Goal: Information Seeking & Learning: Learn about a topic

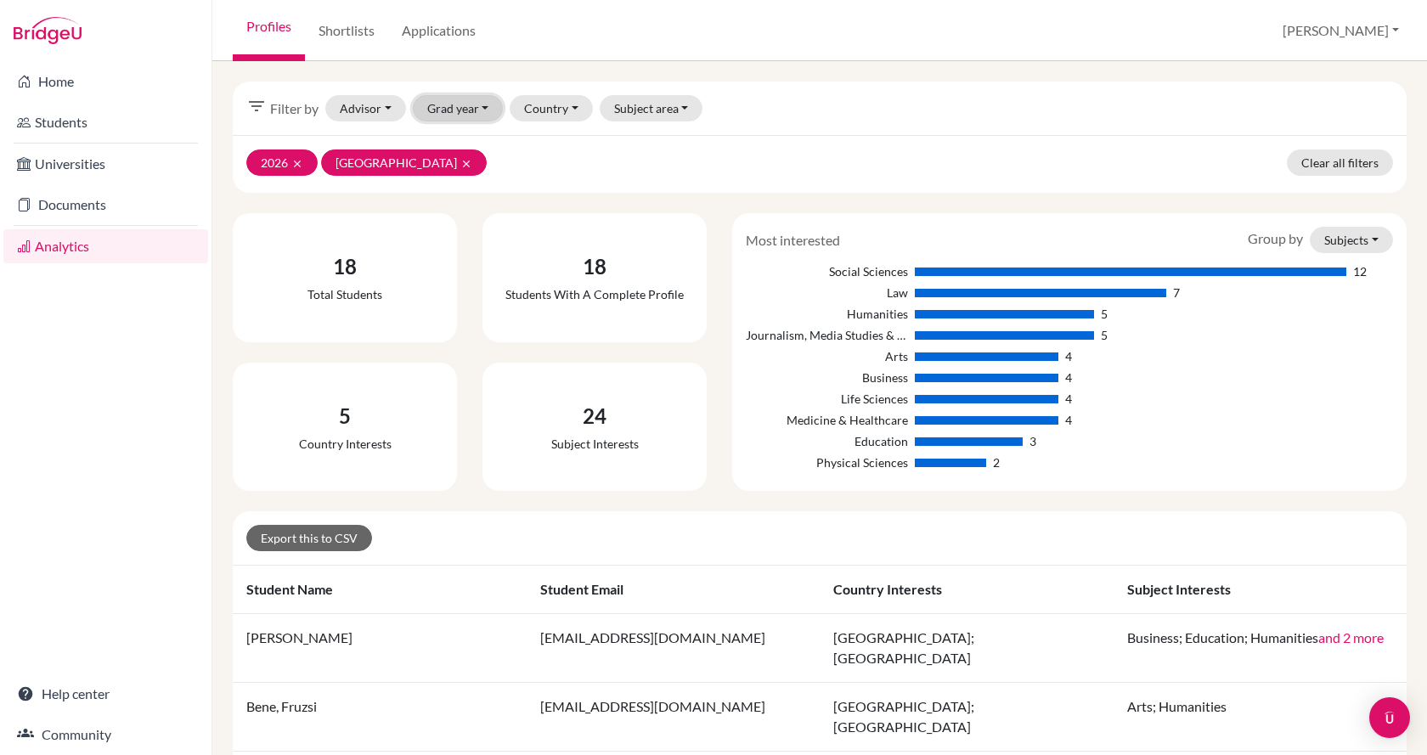
click at [462, 111] on button "Grad year" at bounding box center [458, 108] width 91 height 26
click at [472, 148] on div "2026 done" at bounding box center [480, 144] width 93 height 20
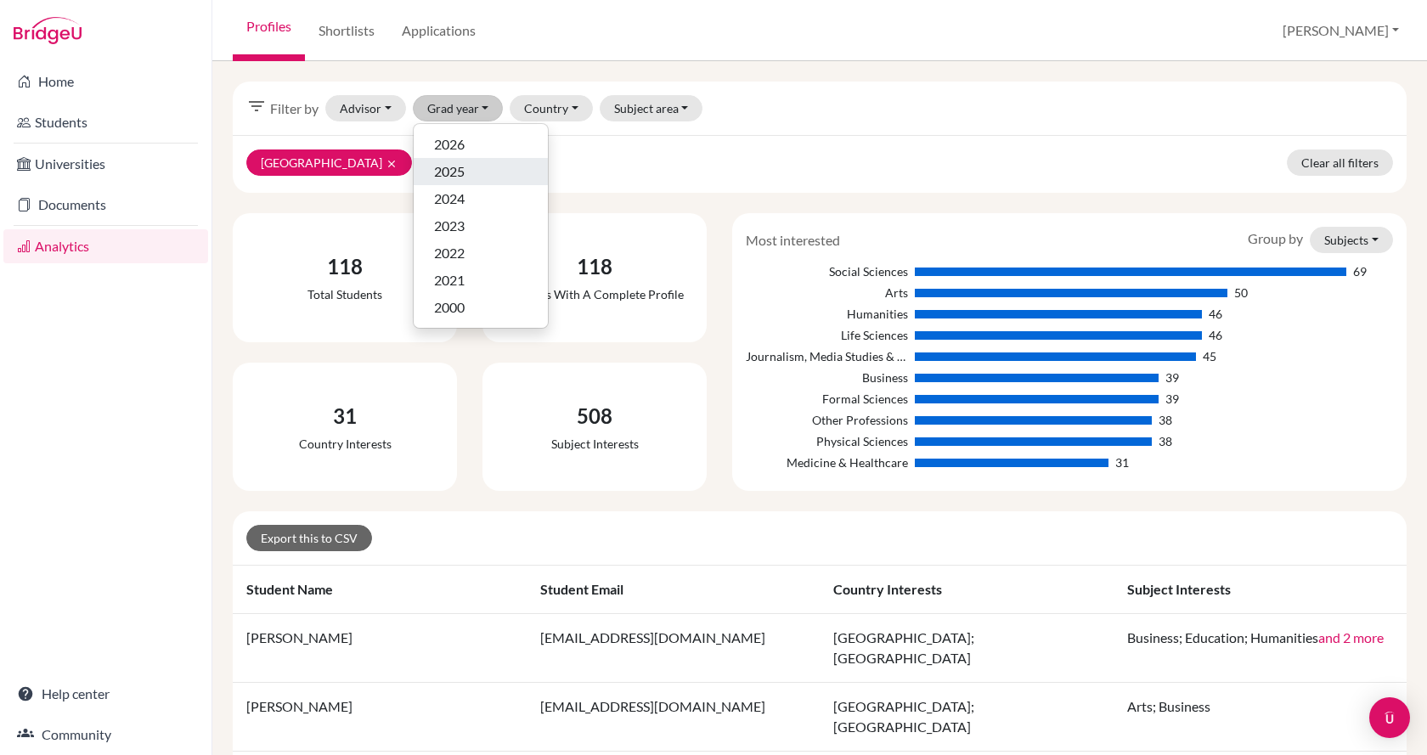
click at [476, 178] on div "2025" at bounding box center [480, 171] width 93 height 20
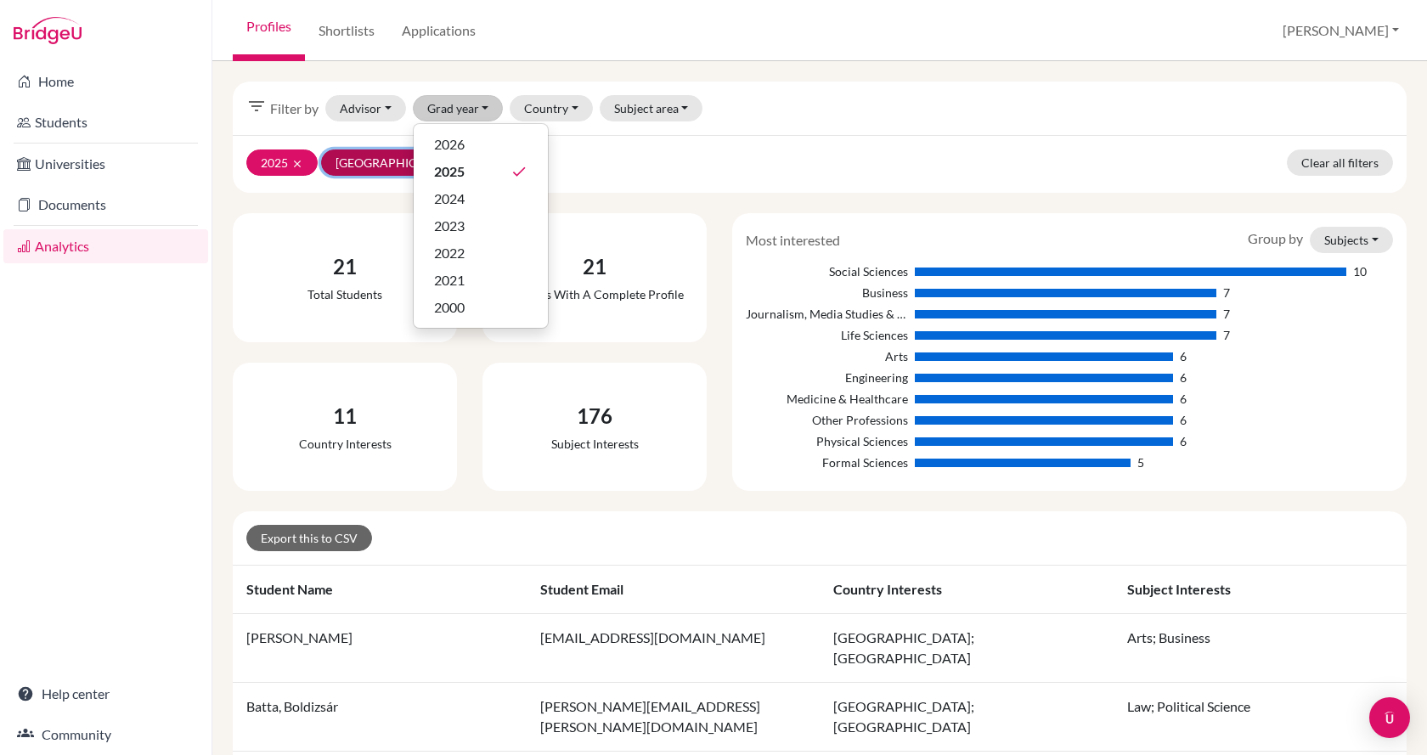
click at [460, 159] on icon "clear" at bounding box center [466, 164] width 12 height 12
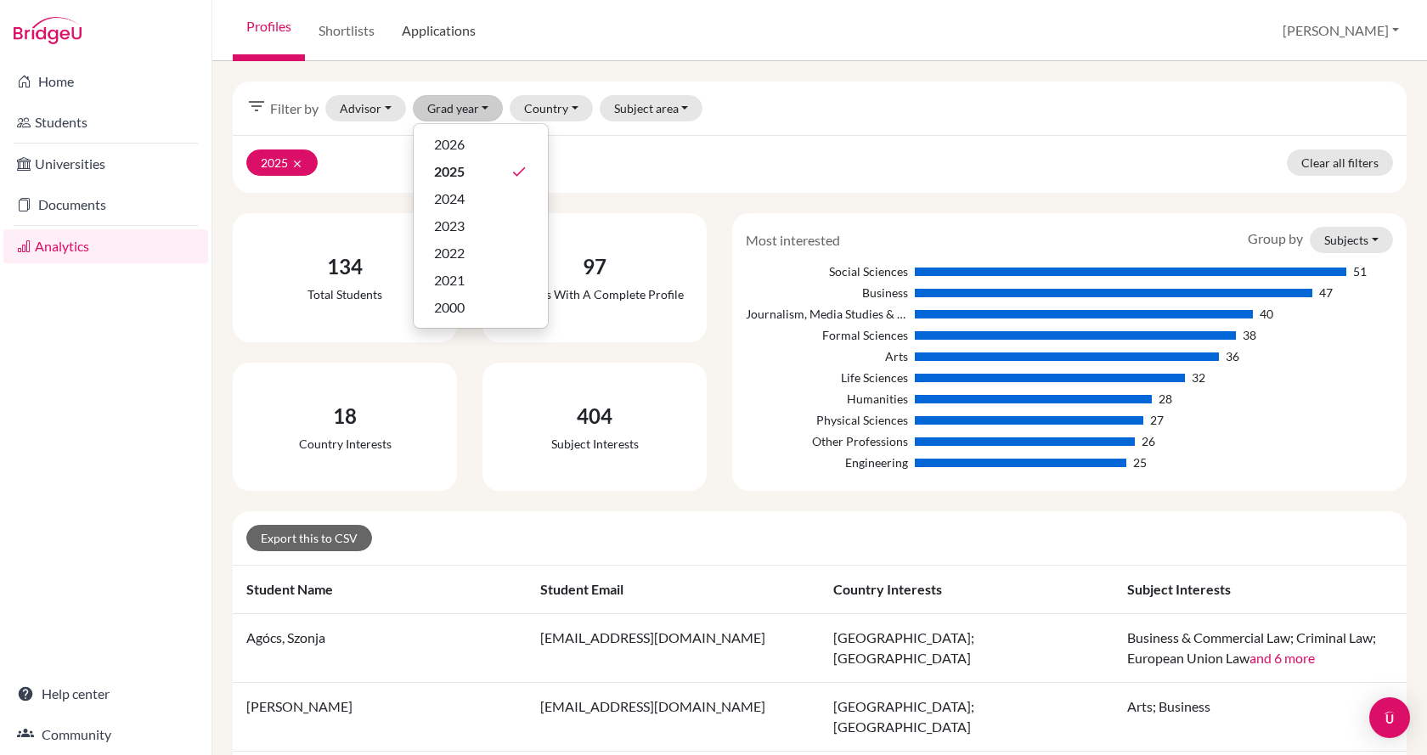
click at [443, 29] on link "Applications" at bounding box center [438, 30] width 101 height 61
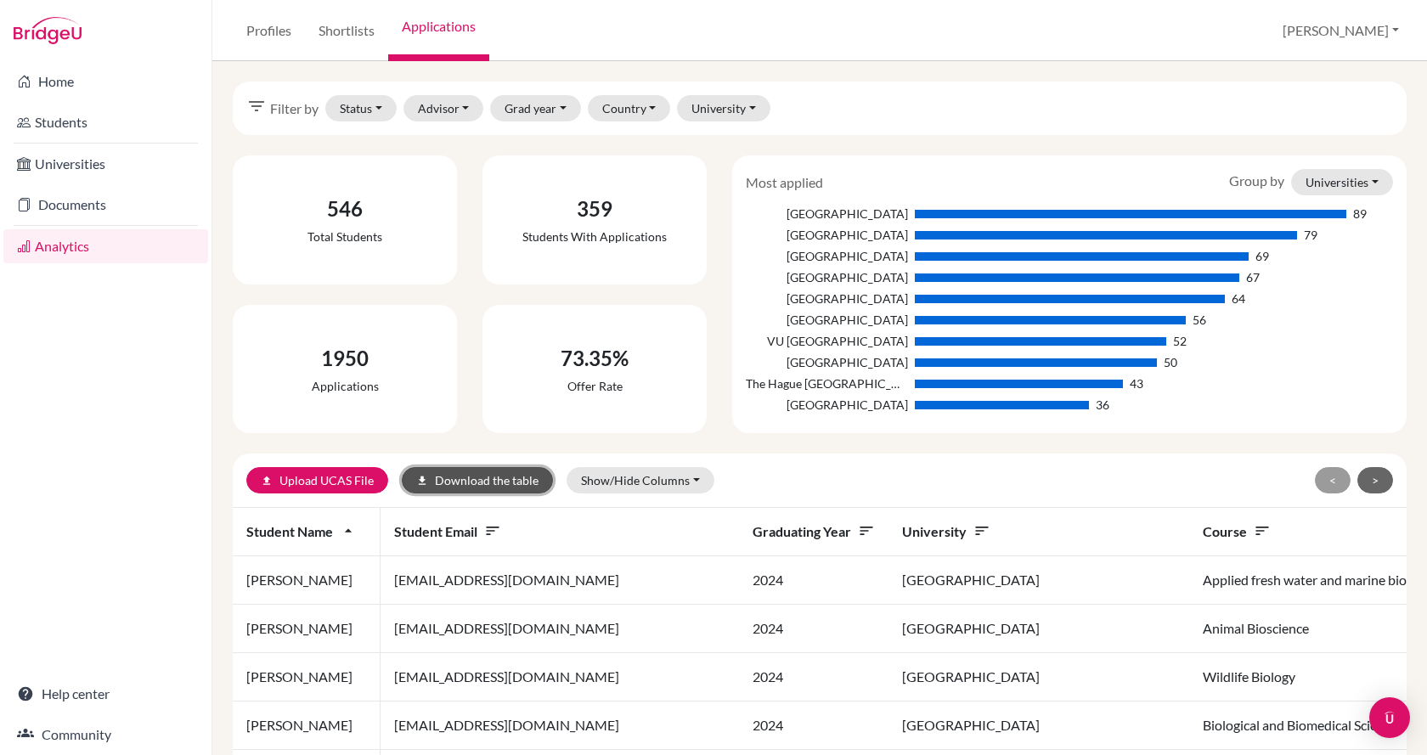
click at [488, 479] on button "download Download the table" at bounding box center [477, 480] width 151 height 26
click at [544, 110] on button "Grad year" at bounding box center [535, 108] width 91 height 26
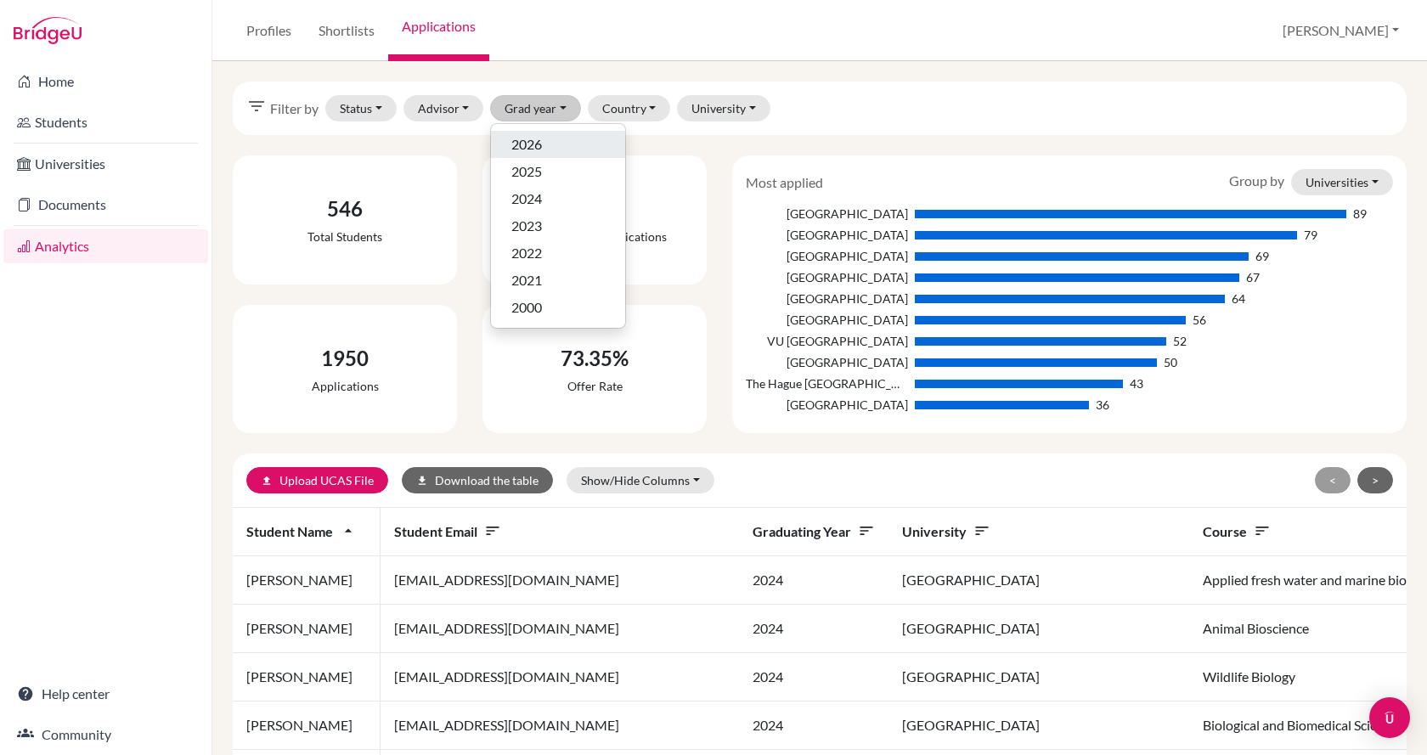
click at [542, 144] on span "2026" at bounding box center [526, 144] width 31 height 20
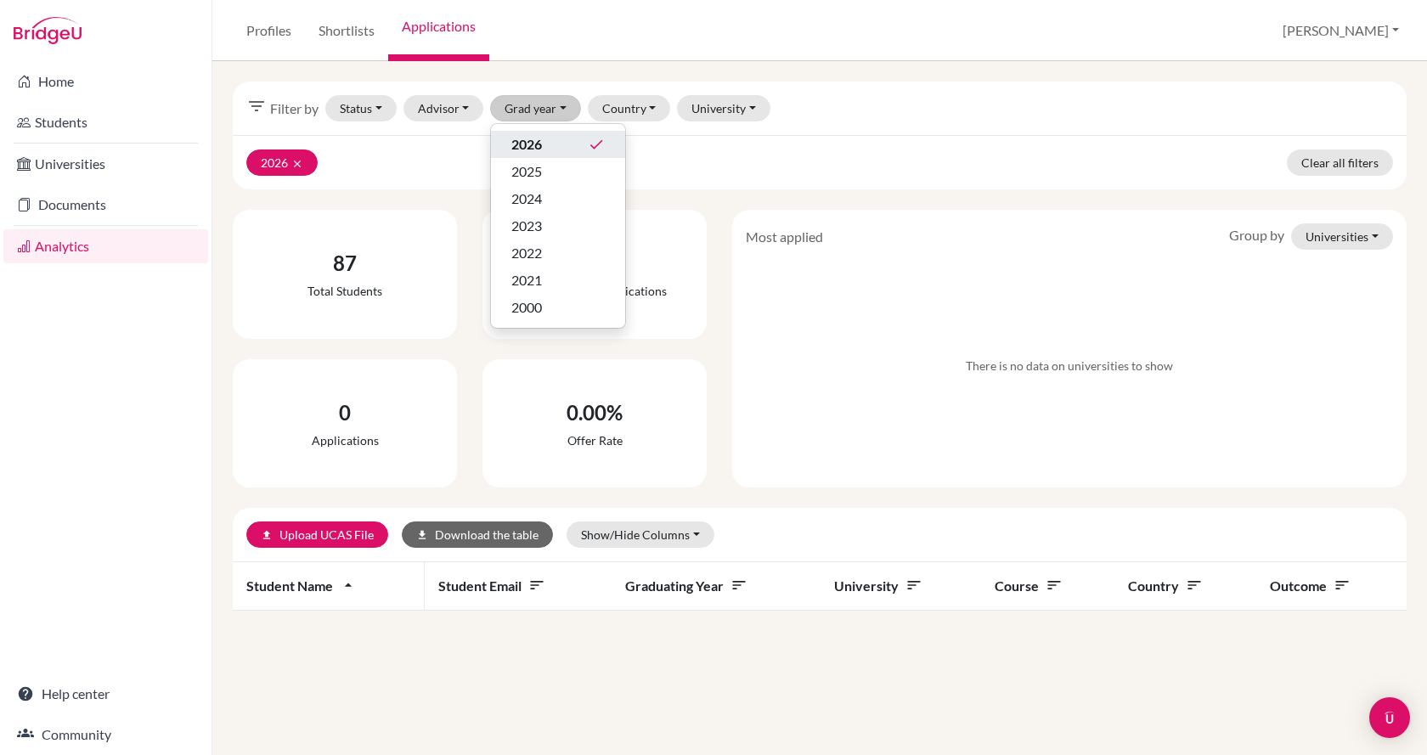
click at [545, 145] on div "2026 done" at bounding box center [557, 144] width 93 height 20
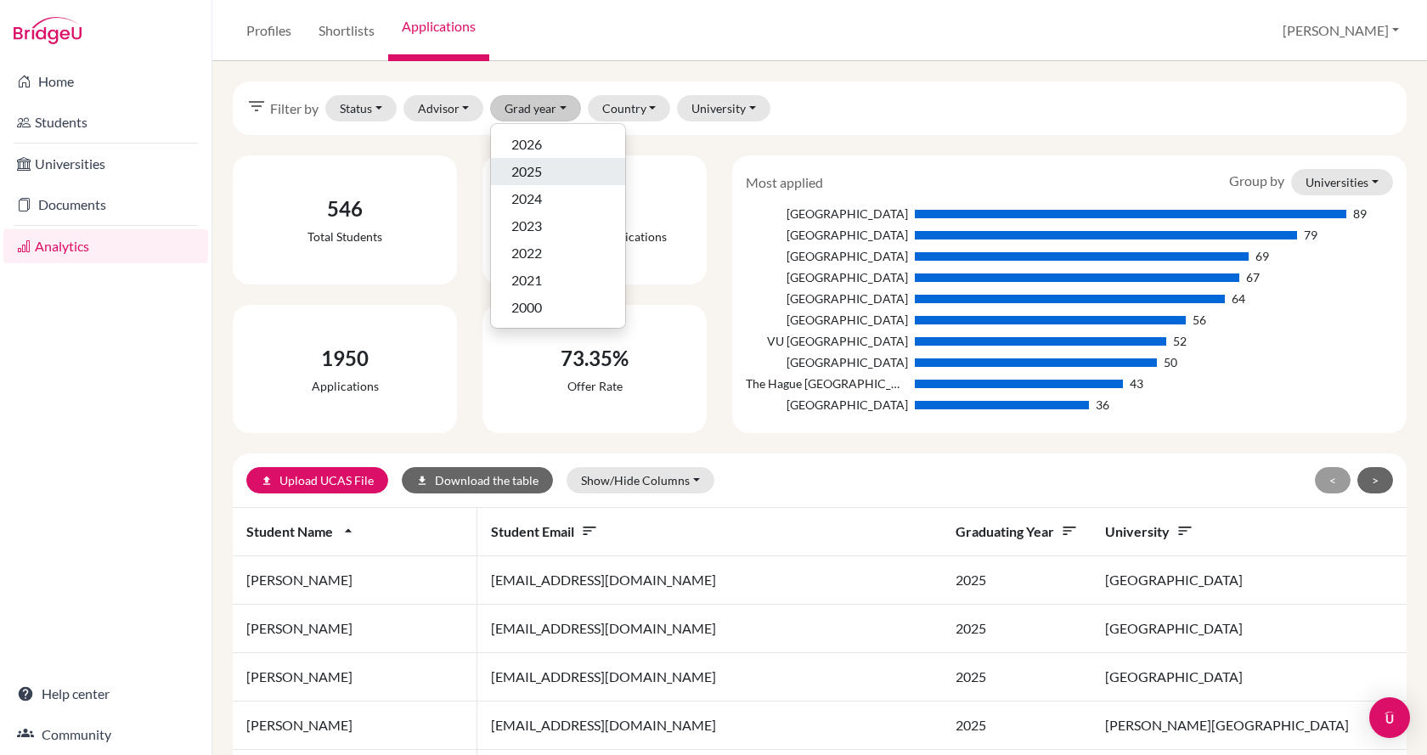
click at [548, 172] on div "2025" at bounding box center [557, 171] width 93 height 20
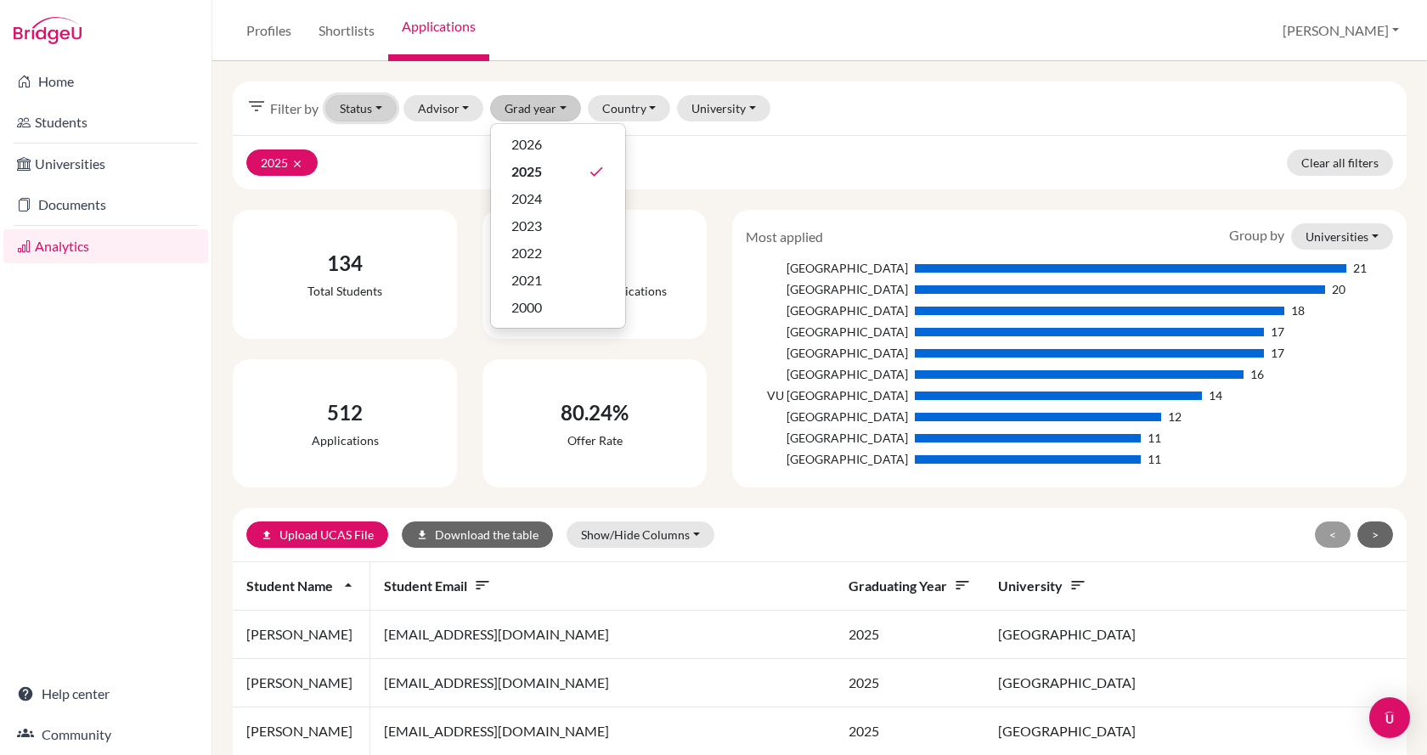
click at [382, 102] on button "Status" at bounding box center [360, 108] width 71 height 26
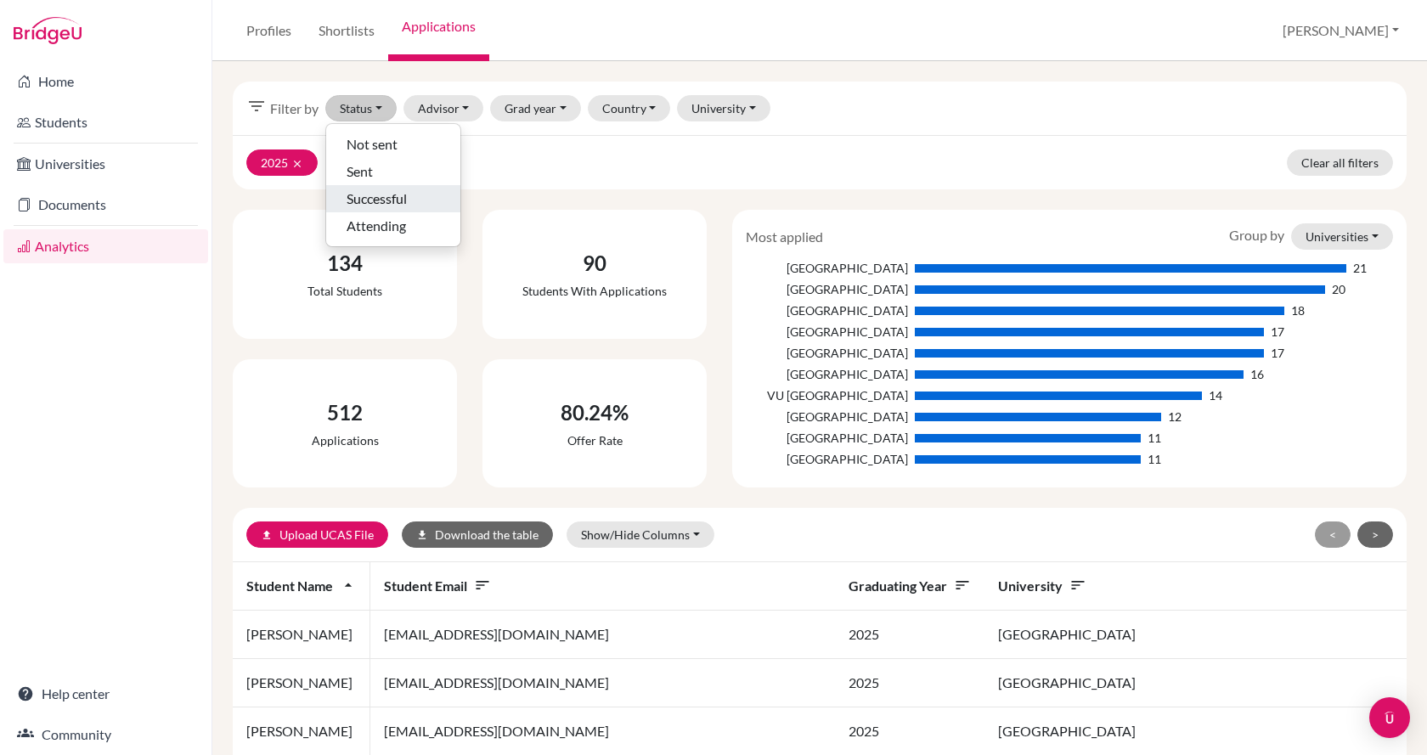
click at [388, 200] on span "Successful" at bounding box center [377, 199] width 60 height 20
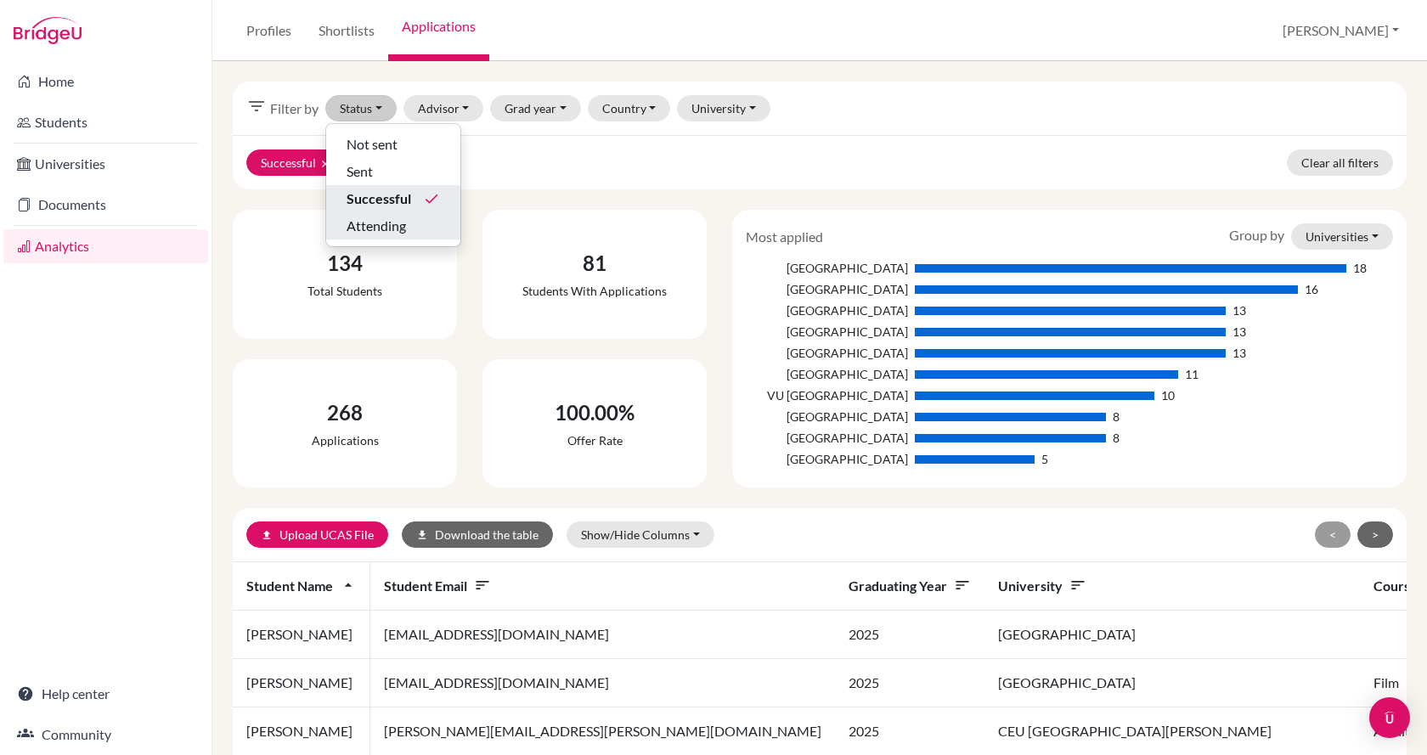
click at [393, 218] on span "Attending" at bounding box center [376, 226] width 59 height 20
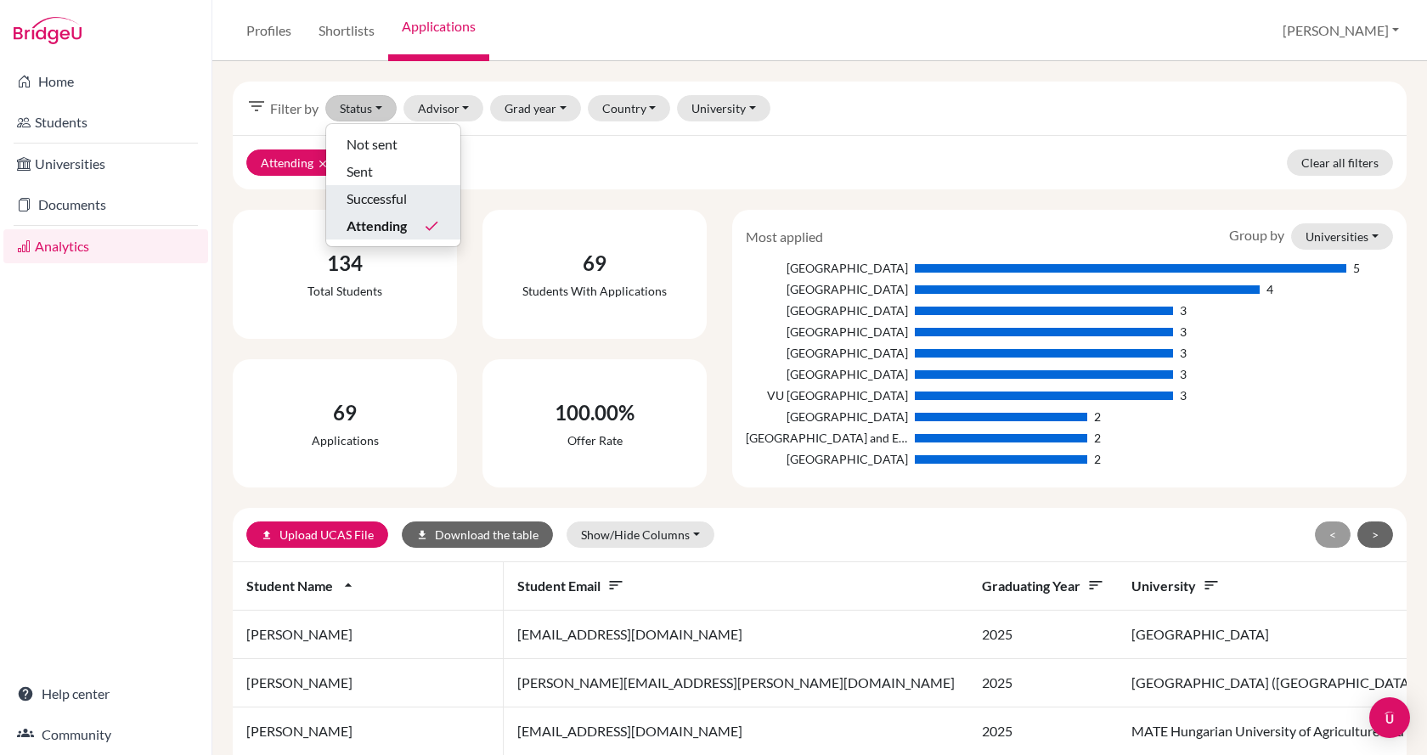
click at [389, 200] on span "Successful" at bounding box center [377, 199] width 60 height 20
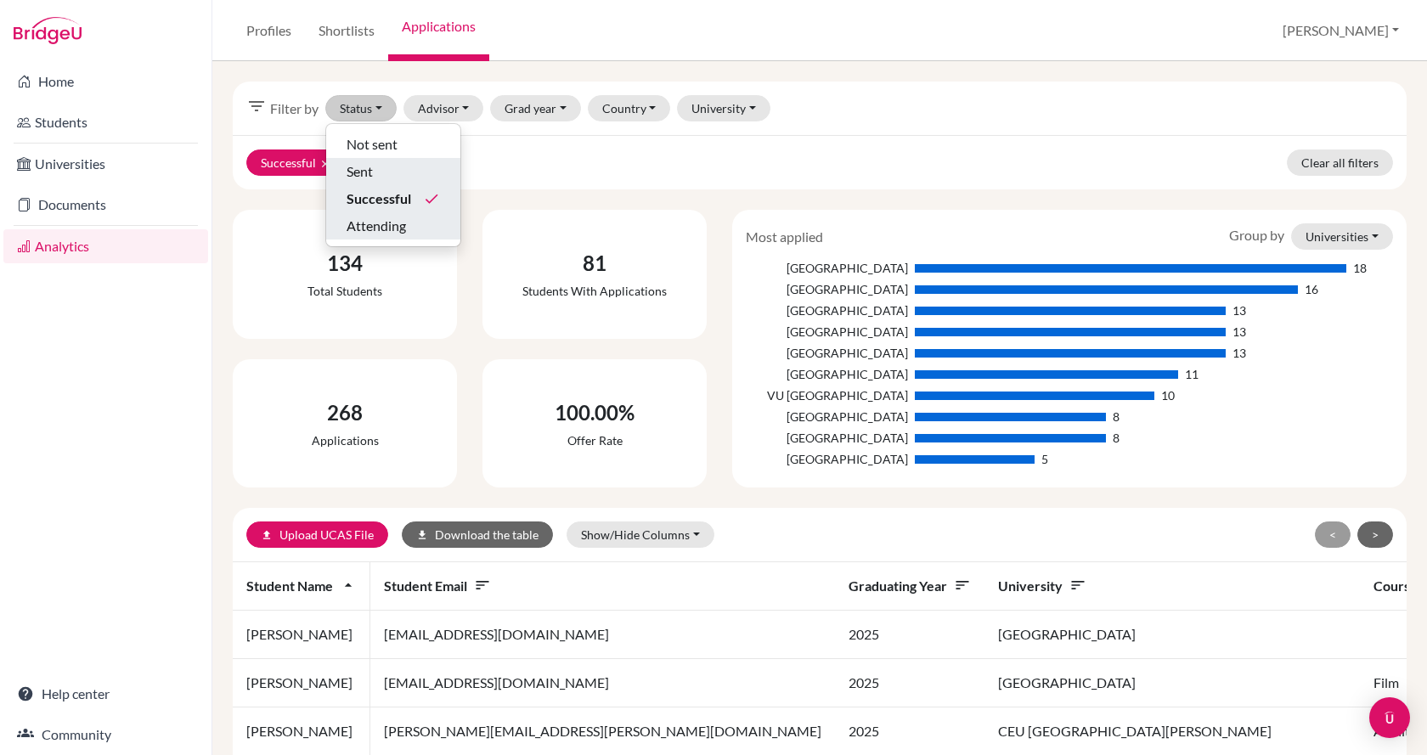
click at [387, 166] on div "Sent" at bounding box center [393, 171] width 93 height 20
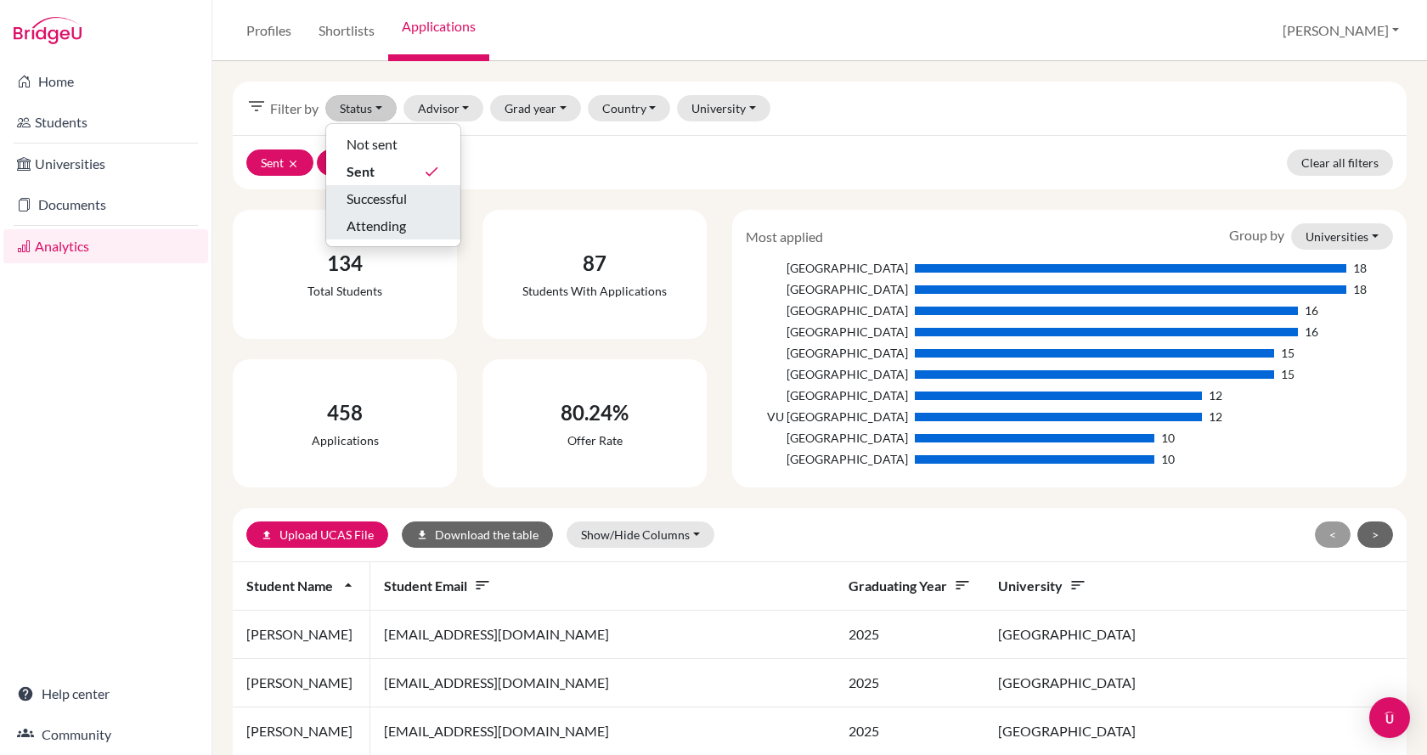
click at [795, 130] on div "filter_list Filter by Status Not sent Sent done Successful Attending Advisor Be…" at bounding box center [820, 109] width 1174 height 54
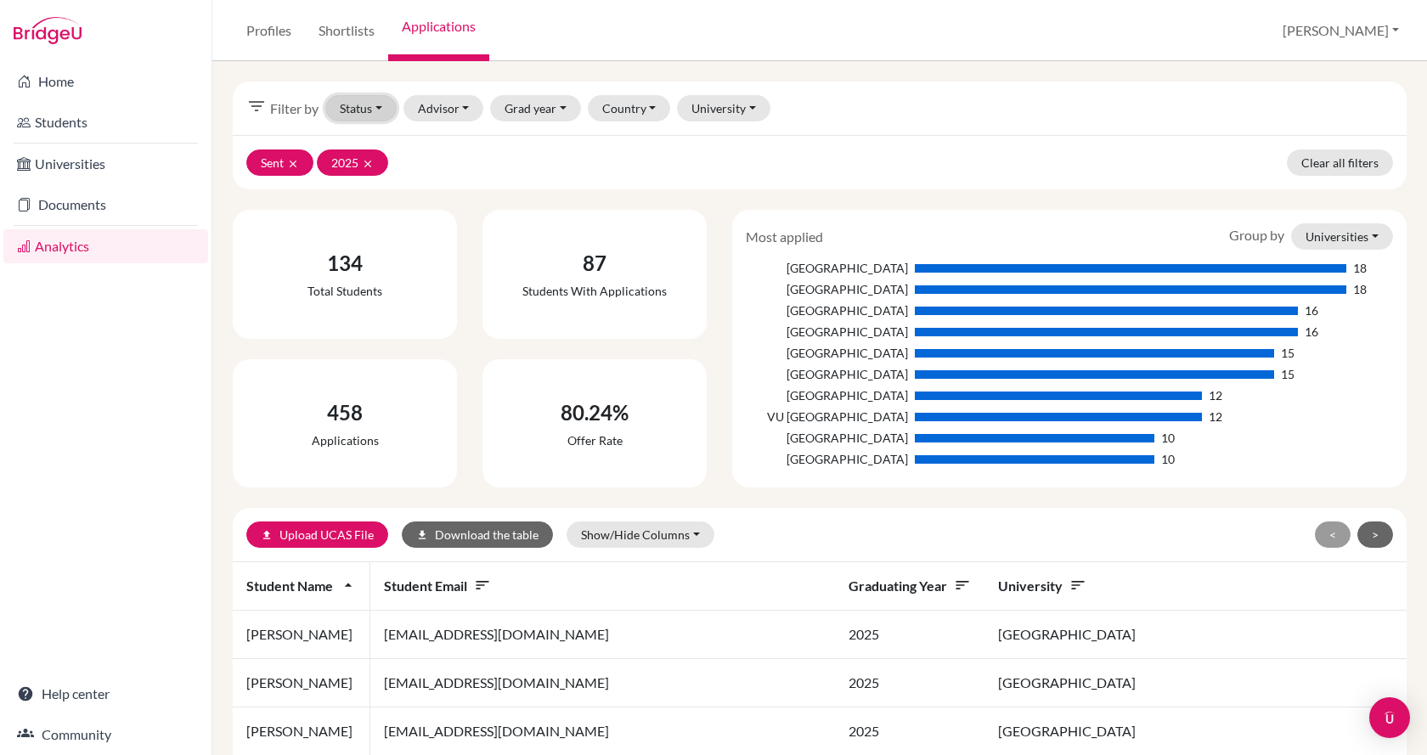
click at [381, 99] on button "Status" at bounding box center [360, 108] width 71 height 26
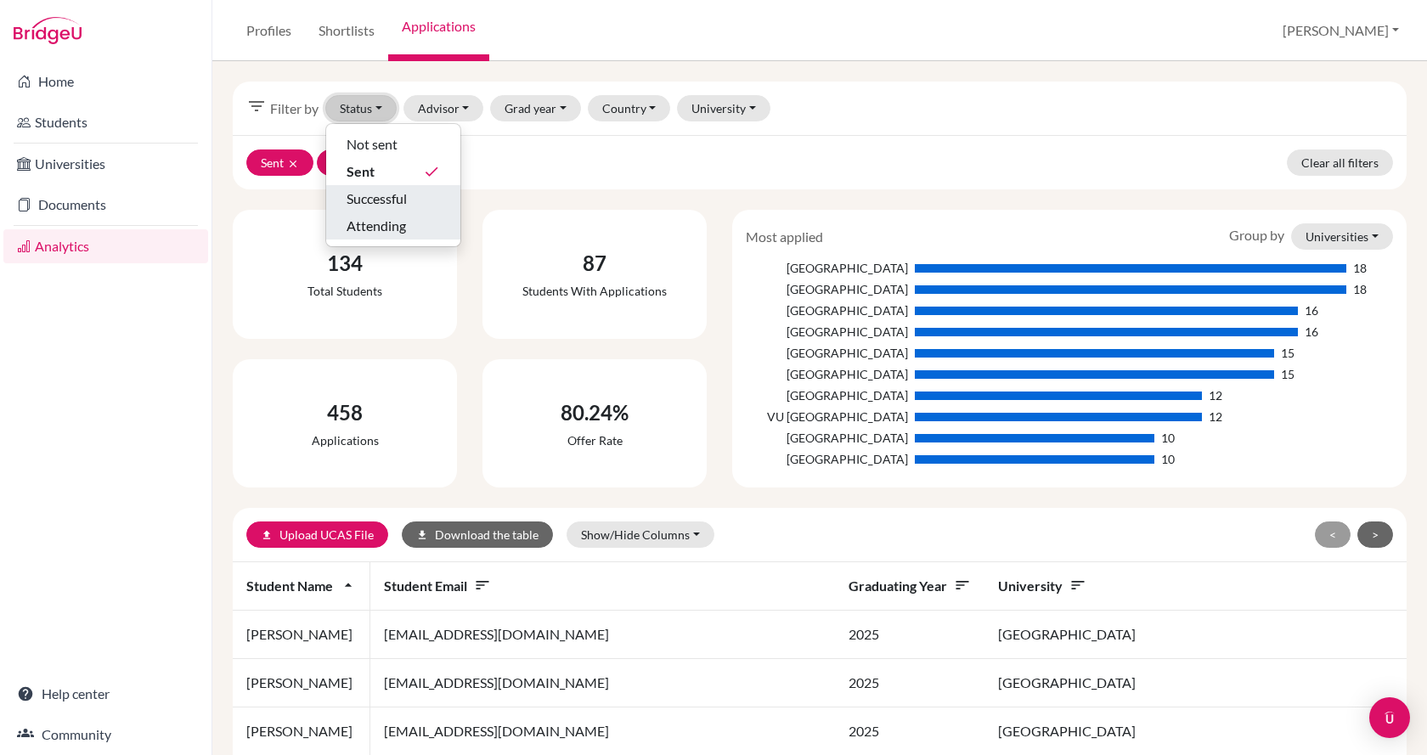
click at [381, 99] on button "Status" at bounding box center [360, 108] width 71 height 26
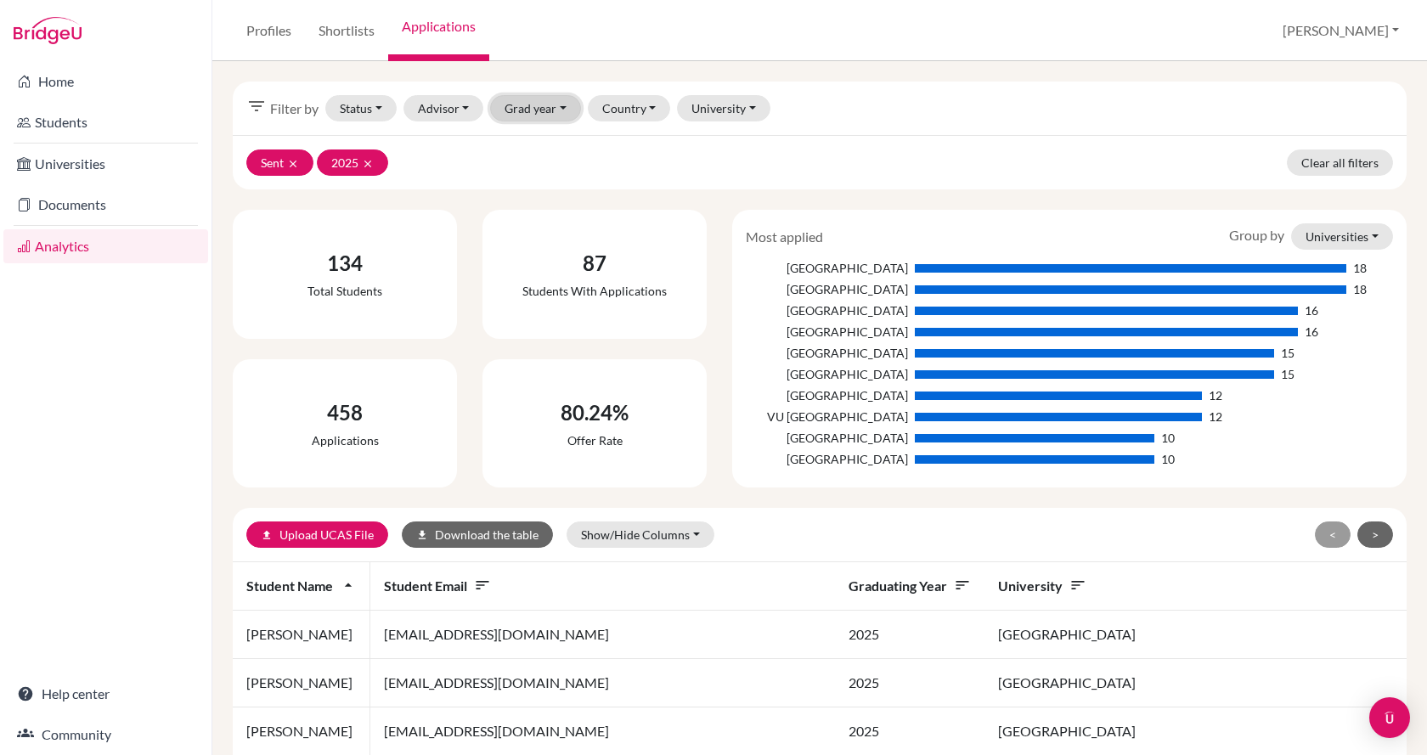
click at [556, 109] on button "Grad year" at bounding box center [535, 108] width 91 height 26
click at [843, 106] on div "filter_list Filter by Status Not sent Sent done Successful Attending Advisor Be…" at bounding box center [820, 109] width 1174 height 54
click at [681, 537] on button "Show/Hide Columns" at bounding box center [641, 535] width 148 height 26
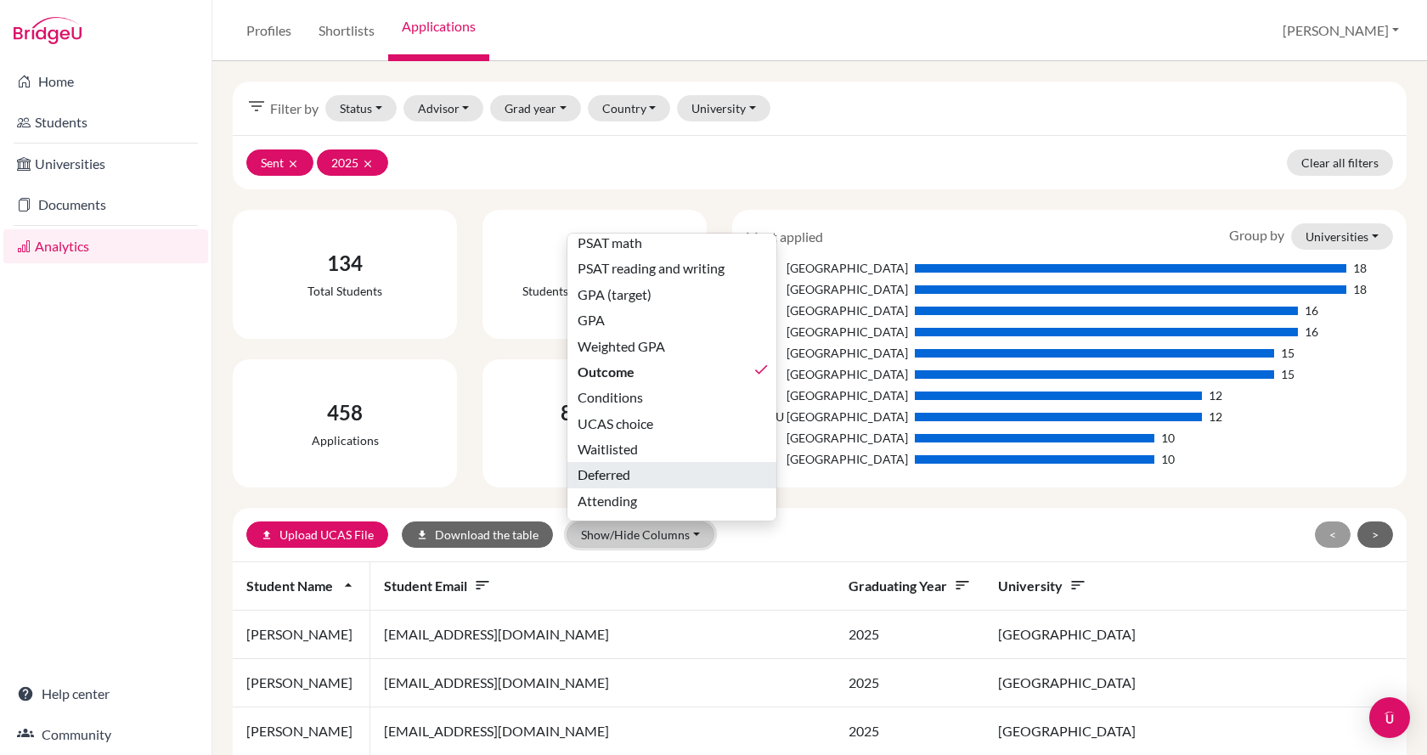
scroll to position [85, 0]
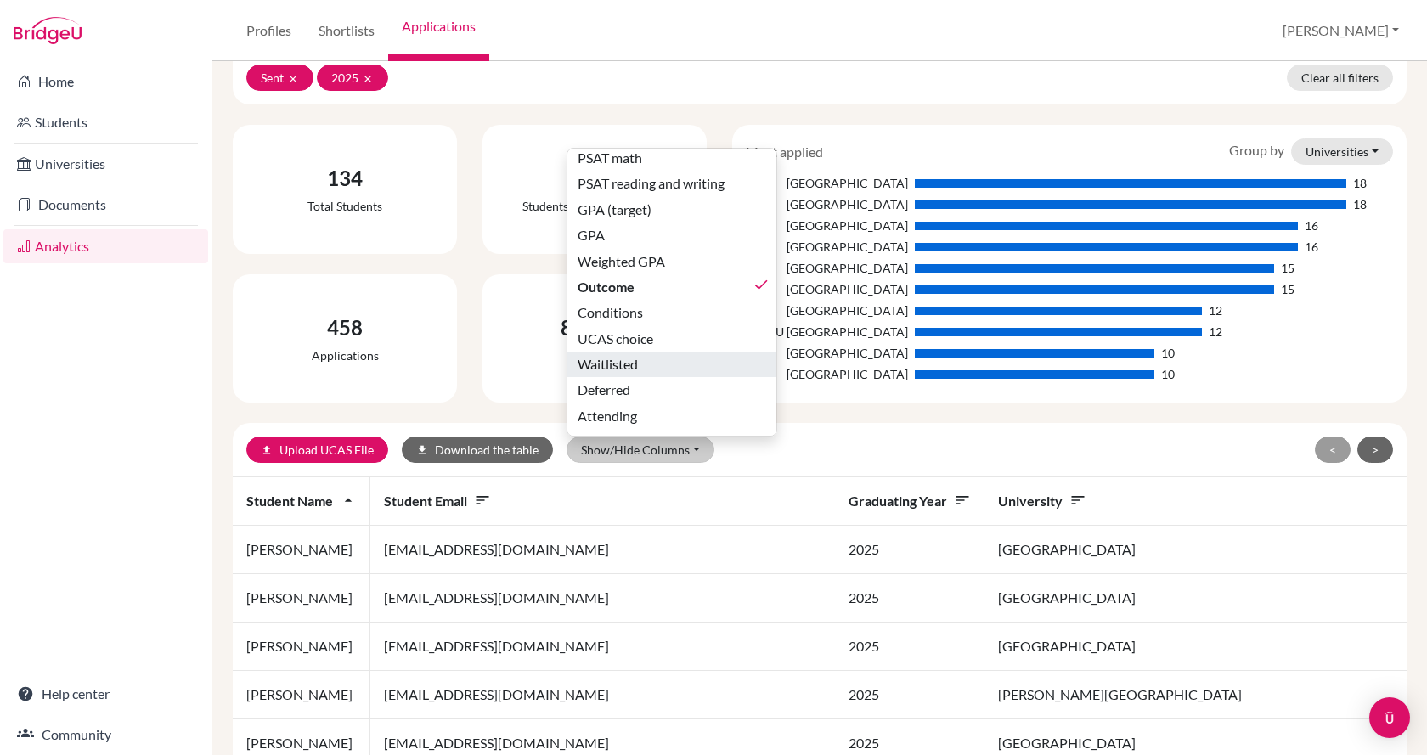
click at [697, 354] on div "Waitlisted" at bounding box center [674, 364] width 192 height 20
click at [691, 380] on div "Deferred" at bounding box center [674, 390] width 192 height 20
click at [690, 406] on div "Attending" at bounding box center [674, 416] width 192 height 20
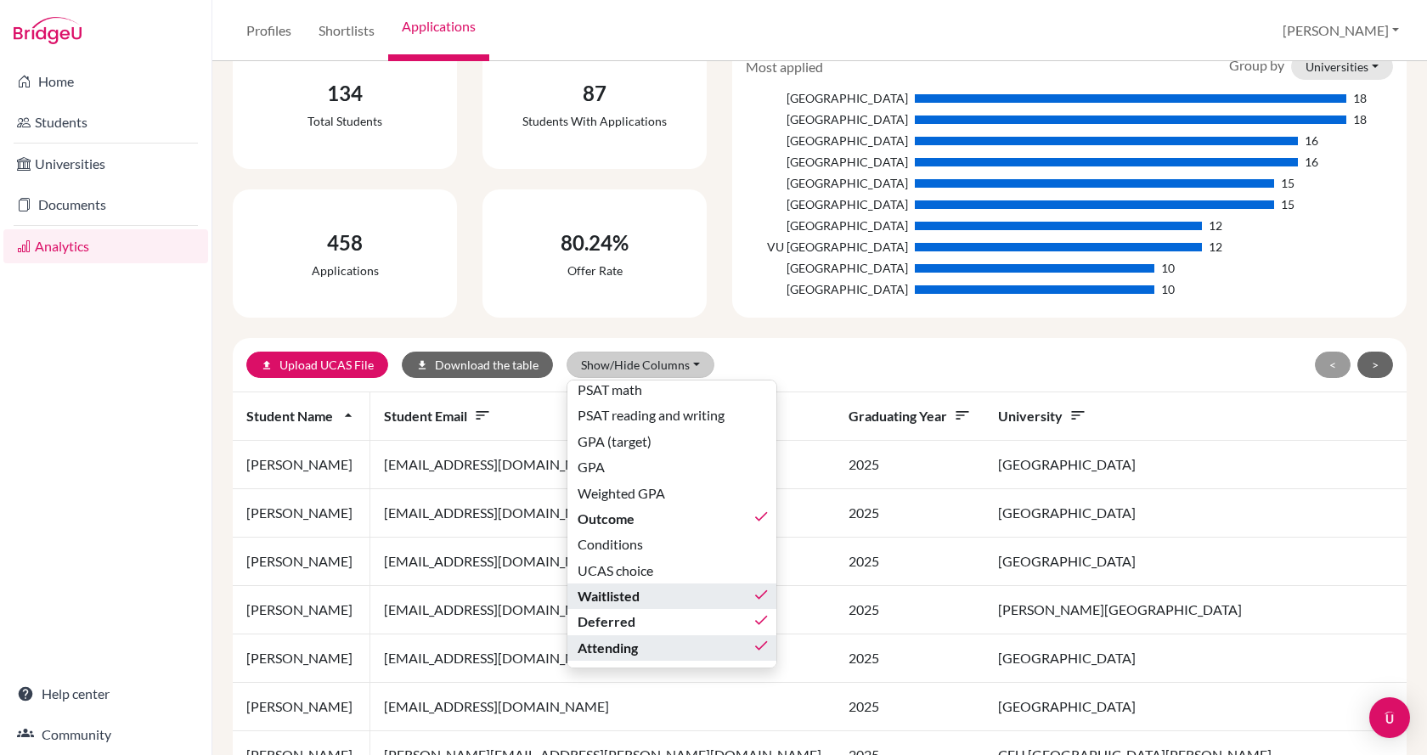
scroll to position [255, 0]
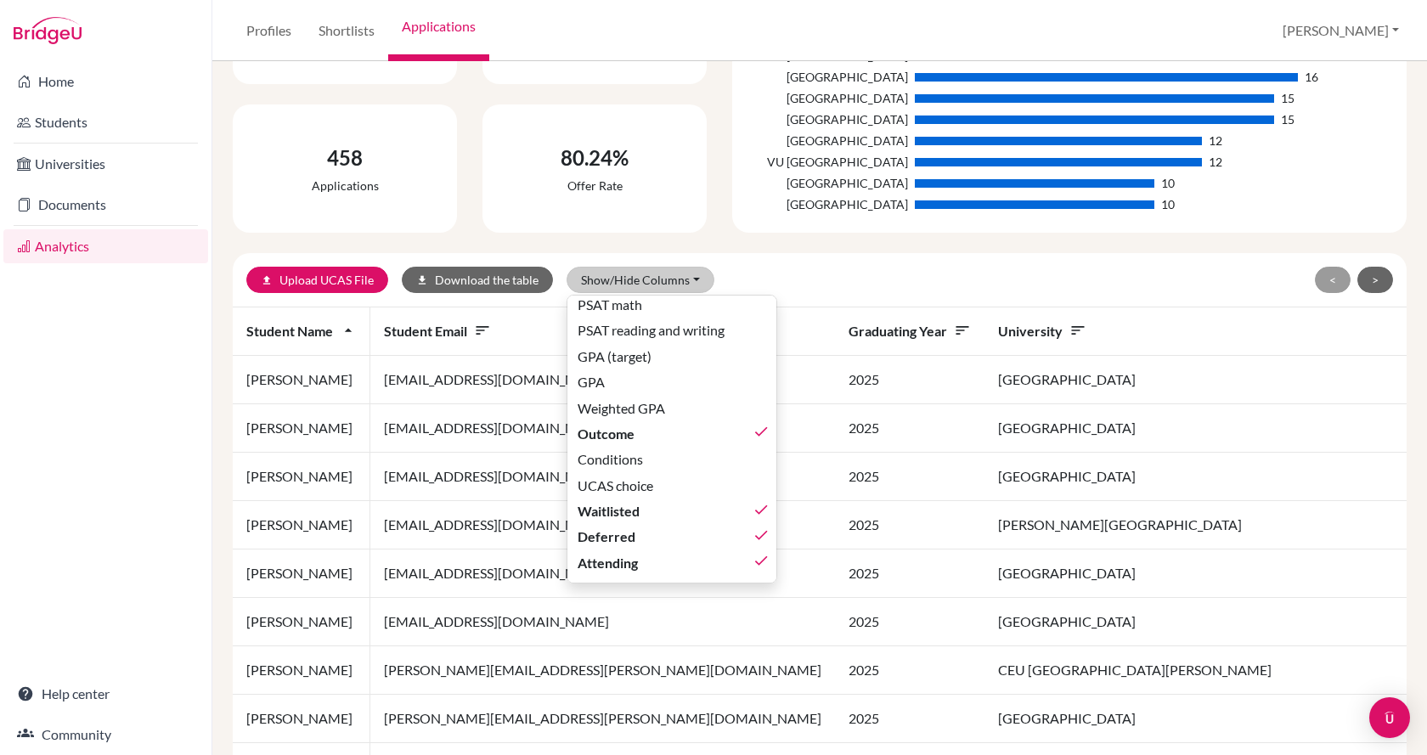
click at [899, 261] on div "upload Upload UCAS File download Download the table Show/Hide Columns Show all …" at bounding box center [820, 280] width 1174 height 54
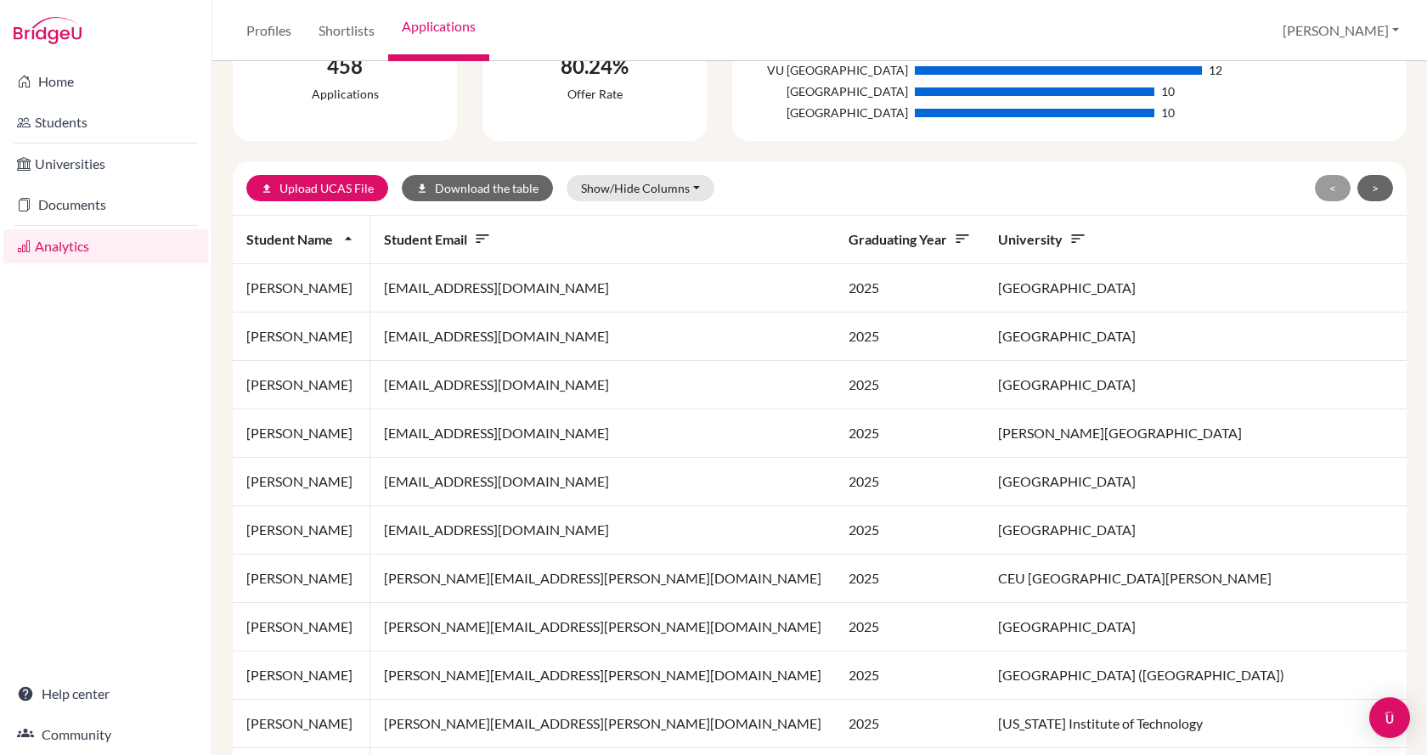
scroll to position [340, 0]
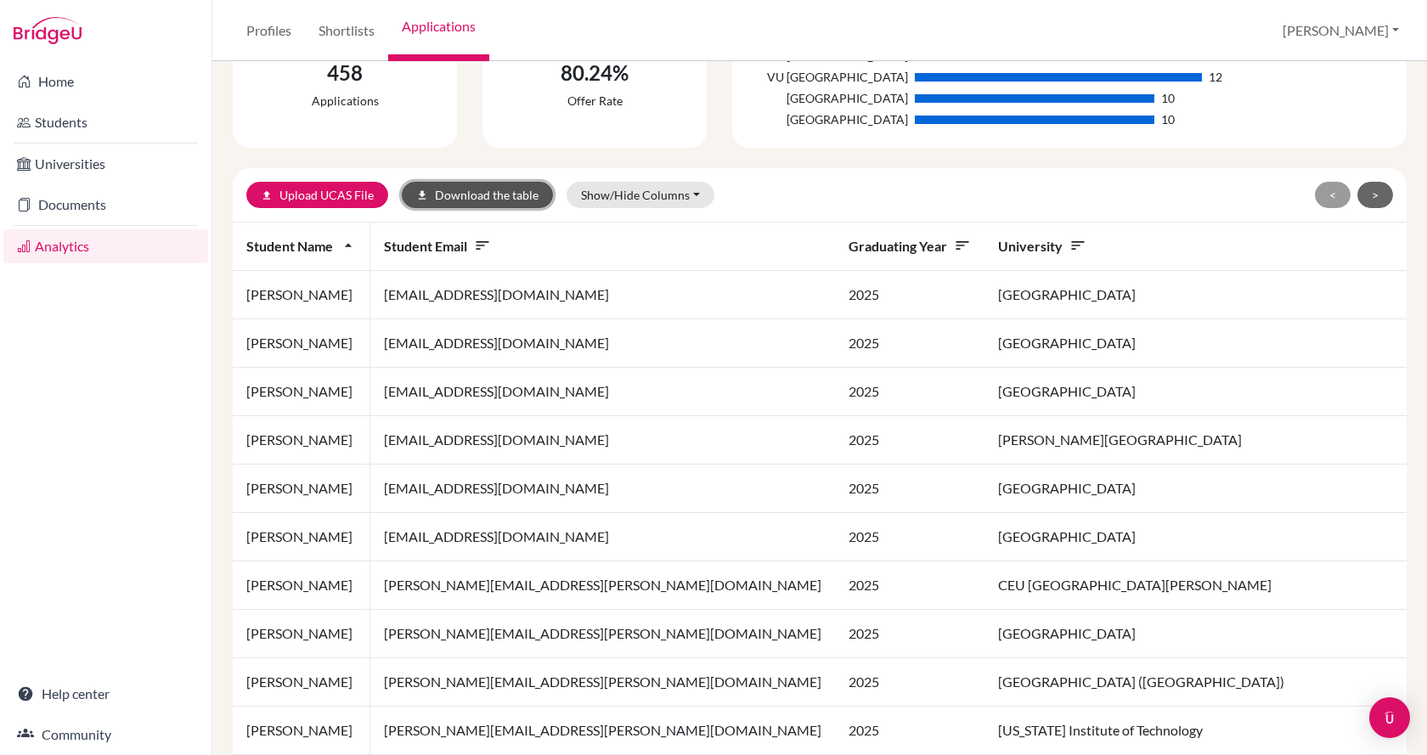
click at [520, 189] on button "download Download the table" at bounding box center [477, 195] width 151 height 26
click at [118, 410] on div "Home Students Universities Documents Analytics Help center Community" at bounding box center [105, 408] width 211 height 694
click at [77, 123] on link "Students" at bounding box center [105, 122] width 205 height 34
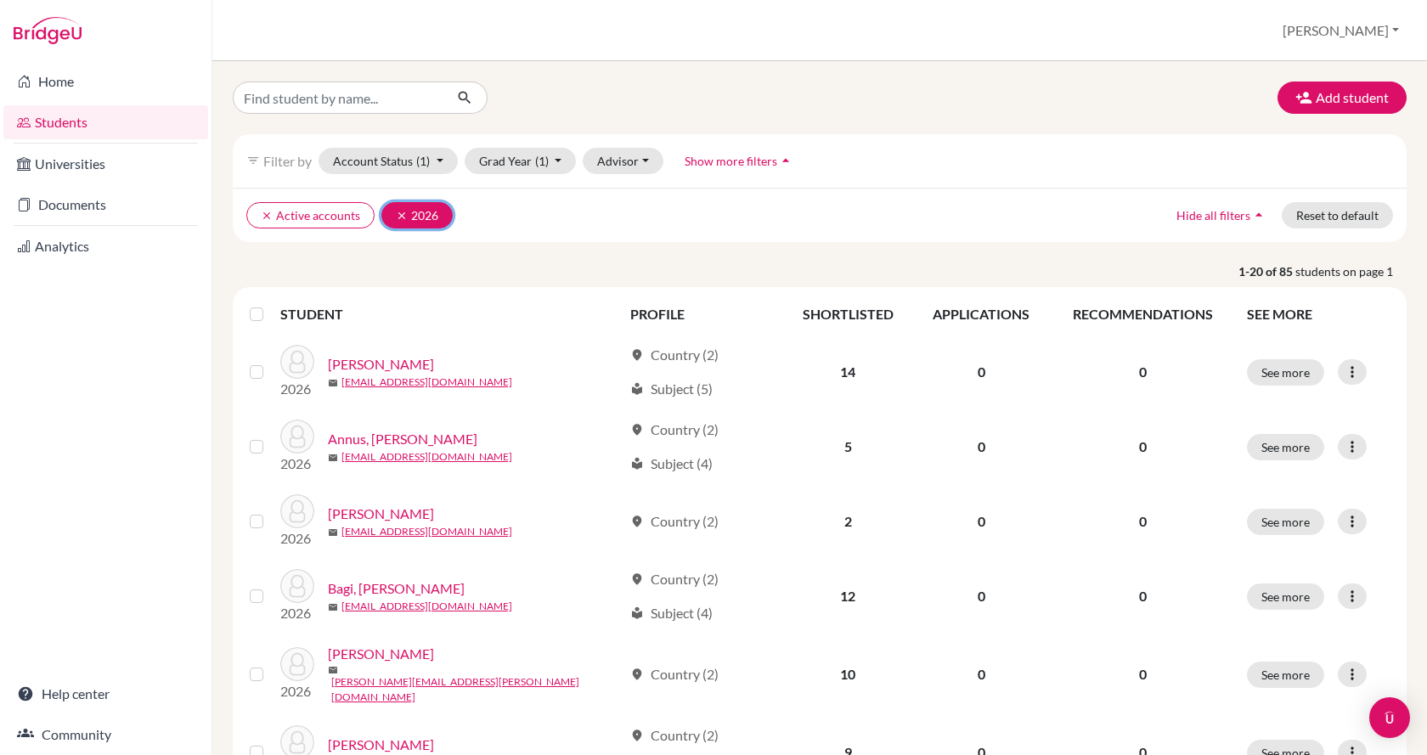
click at [392, 216] on button "clear 2026" at bounding box center [416, 215] width 71 height 26
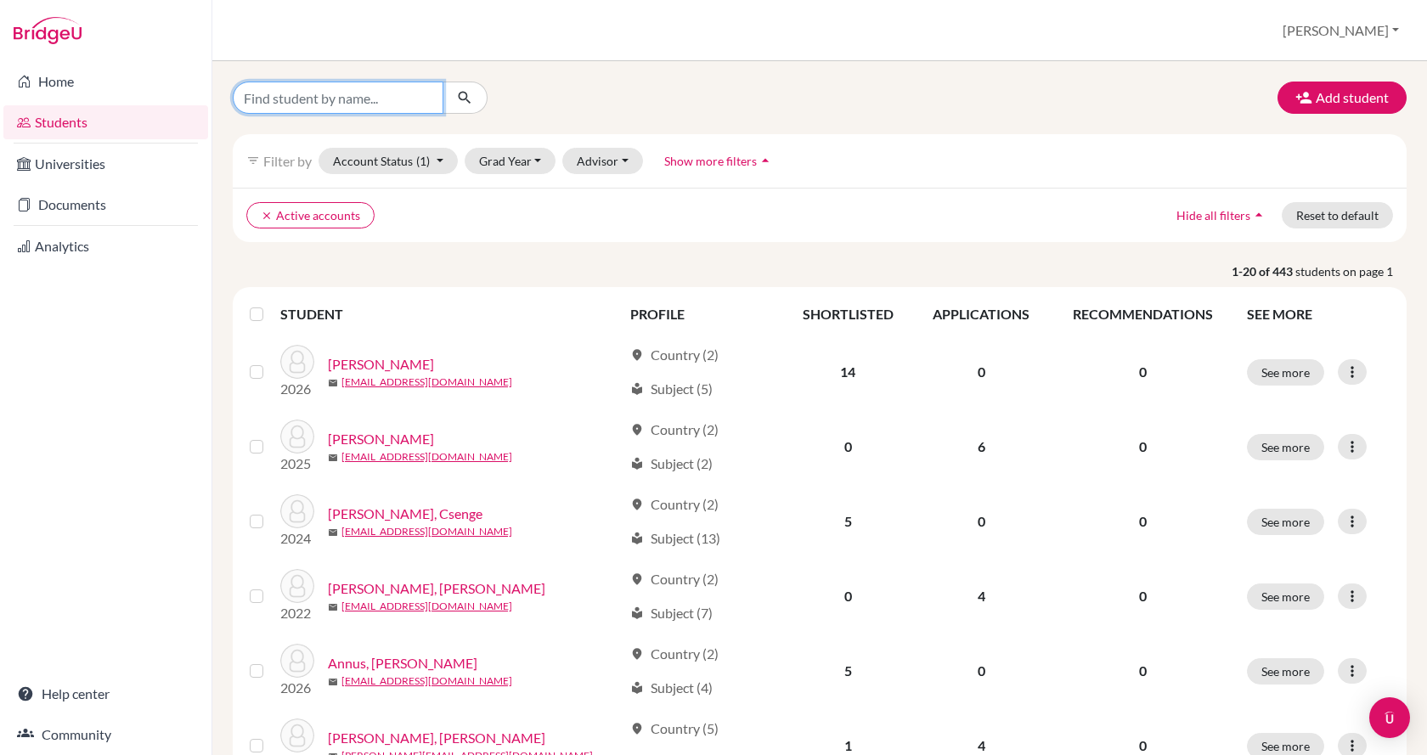
click at [341, 93] on input "Find student by name..." at bounding box center [338, 98] width 211 height 32
click at [620, 208] on ul "clear Active accounts" at bounding box center [676, 215] width 860 height 26
click at [506, 159] on button "Grad Year" at bounding box center [511, 161] width 92 height 26
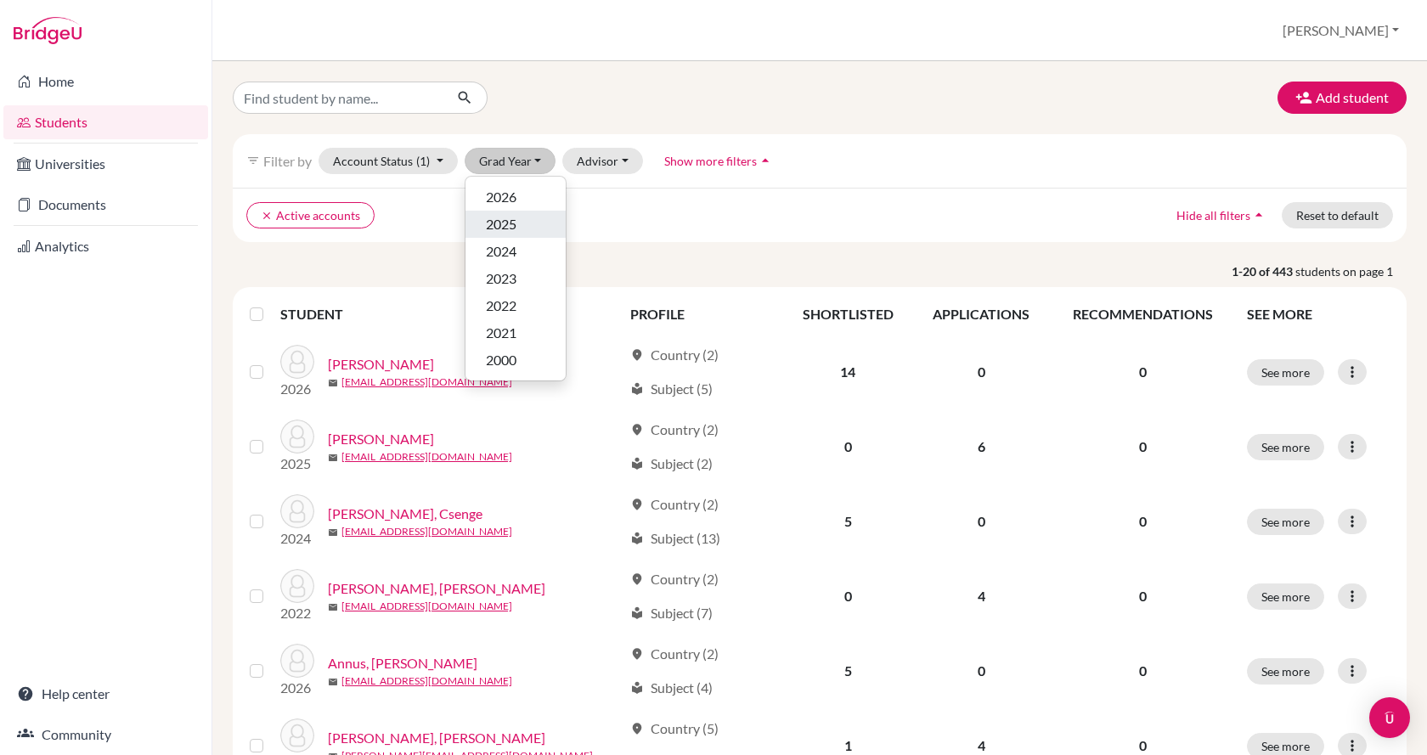
click at [516, 227] on span "2025" at bounding box center [501, 224] width 31 height 20
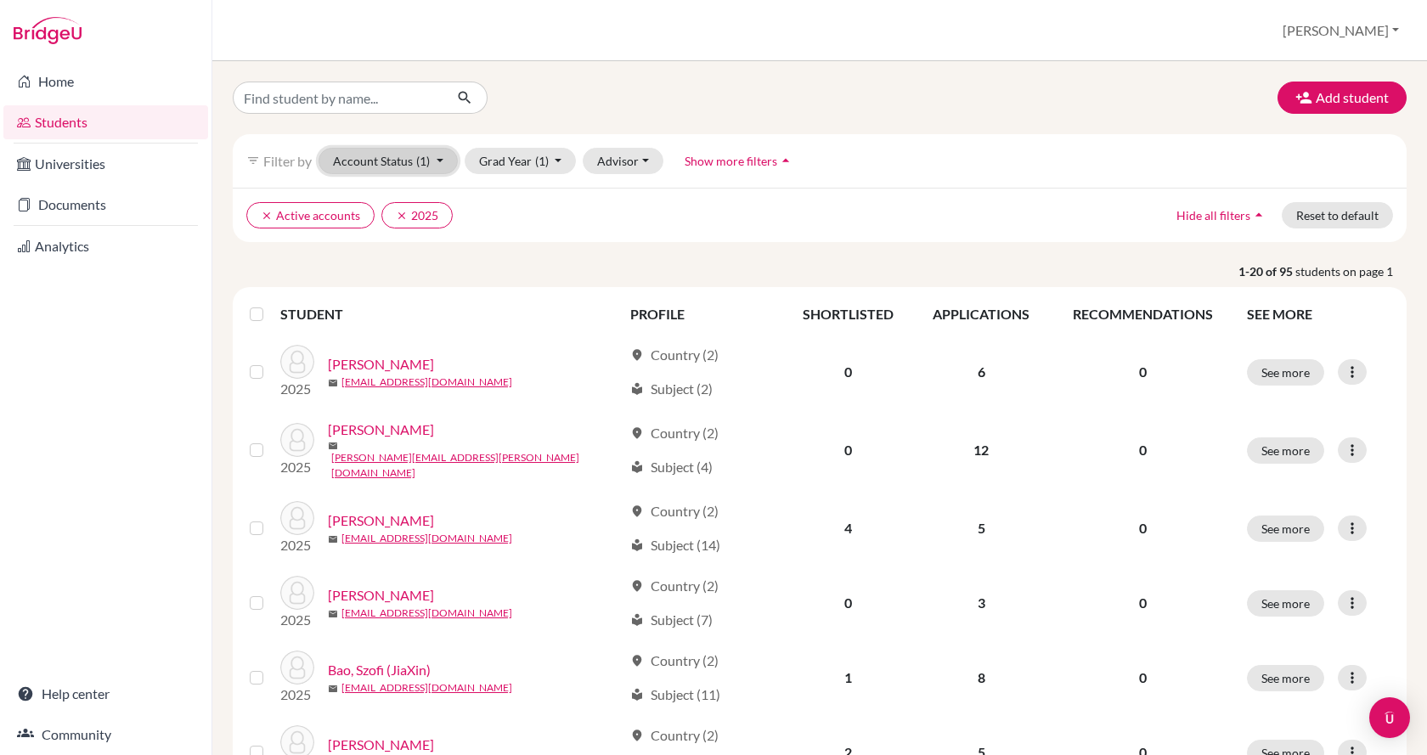
click at [434, 163] on button "Account Status (1)" at bounding box center [388, 161] width 139 height 26
click at [638, 224] on ul "clear Active accounts clear 2025" at bounding box center [676, 215] width 860 height 26
click at [744, 162] on span "Show more filters" at bounding box center [731, 161] width 93 height 14
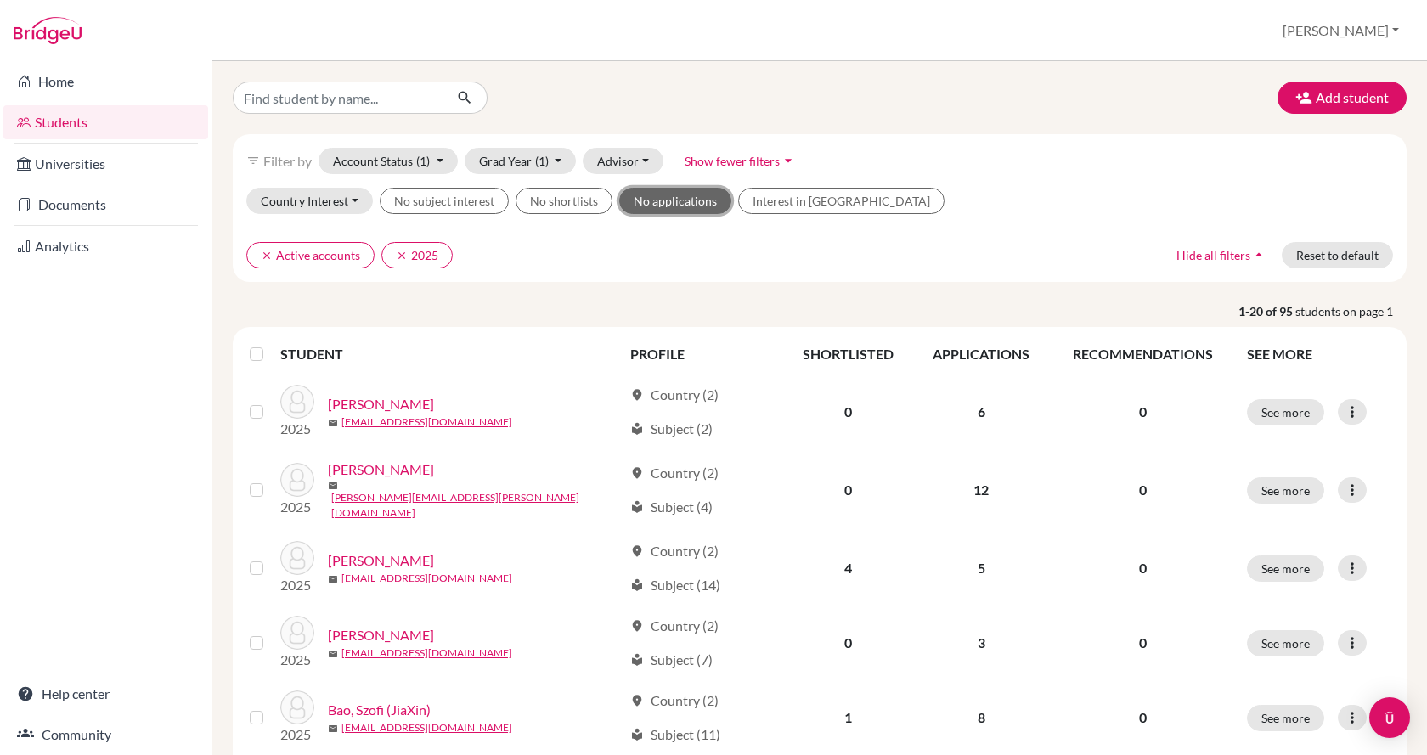
click at [640, 195] on button "No applications" at bounding box center [675, 201] width 112 height 26
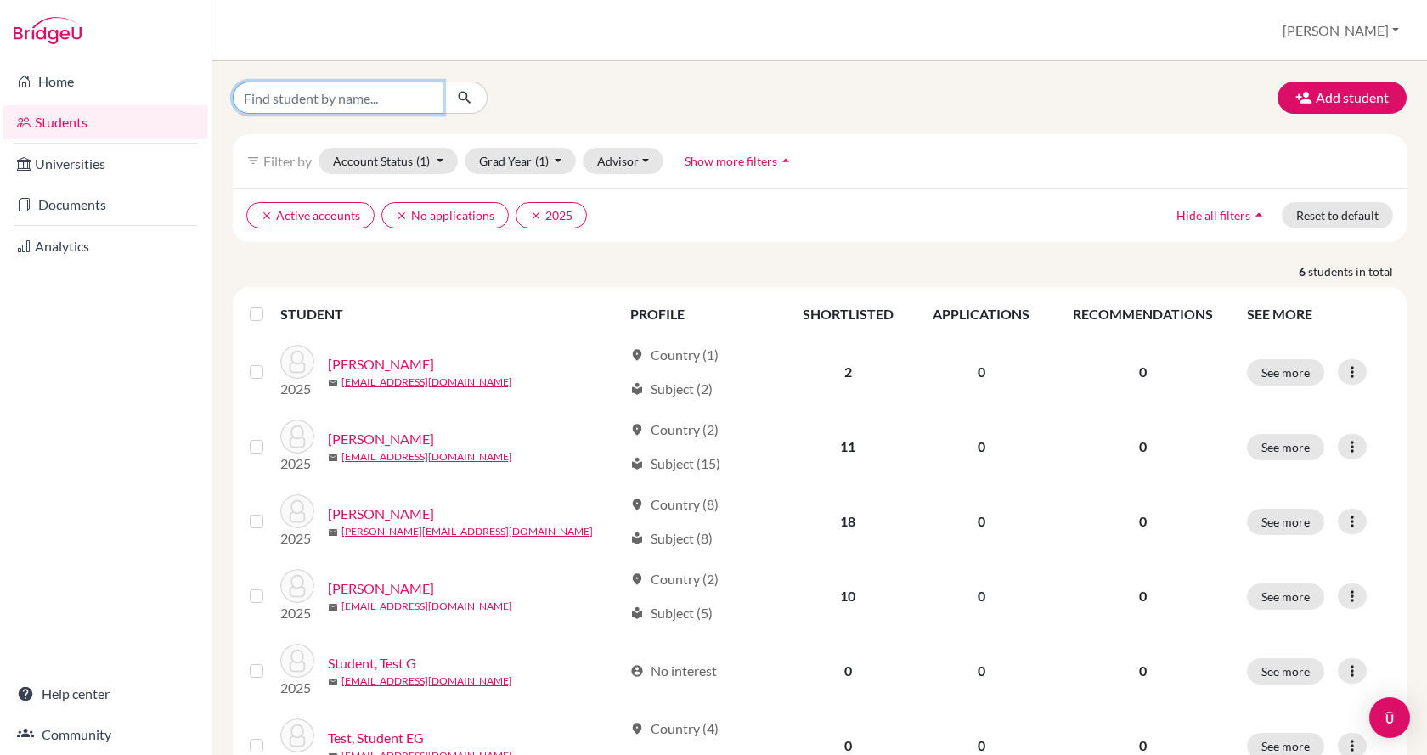
click at [381, 110] on input "Find student by name..." at bounding box center [338, 98] width 211 height 32
type input "hegedus"
click button "submit" at bounding box center [465, 98] width 45 height 32
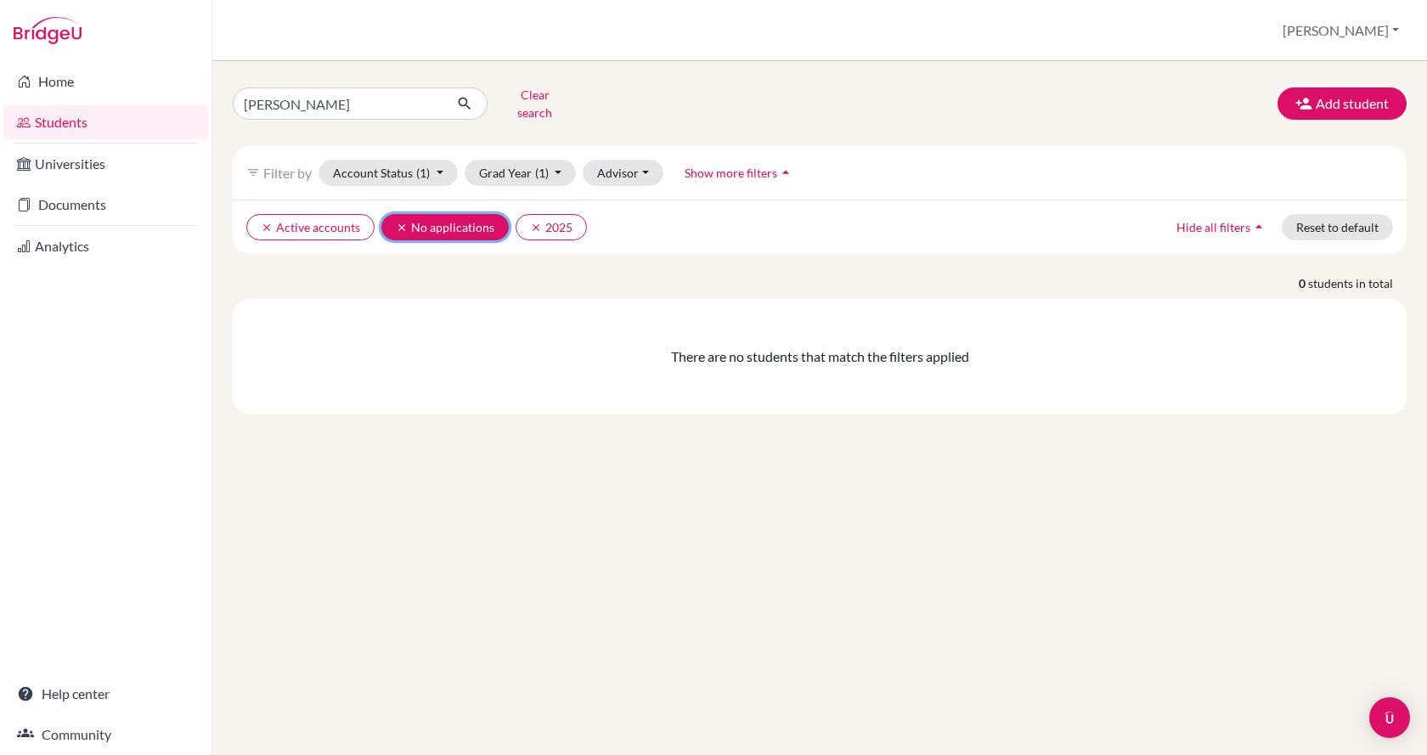
click at [397, 222] on icon "clear" at bounding box center [402, 228] width 12 height 12
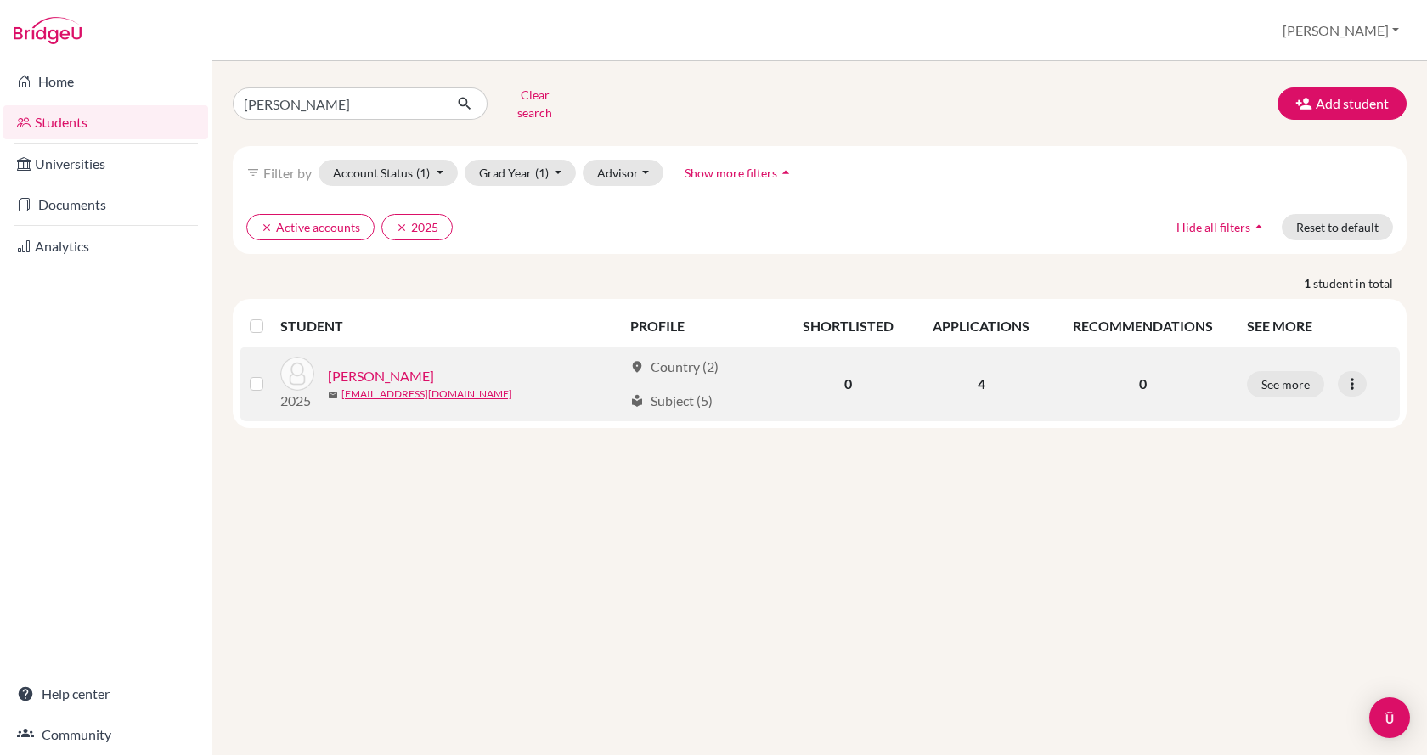
click at [395, 366] on link "[PERSON_NAME]" at bounding box center [381, 376] width 106 height 20
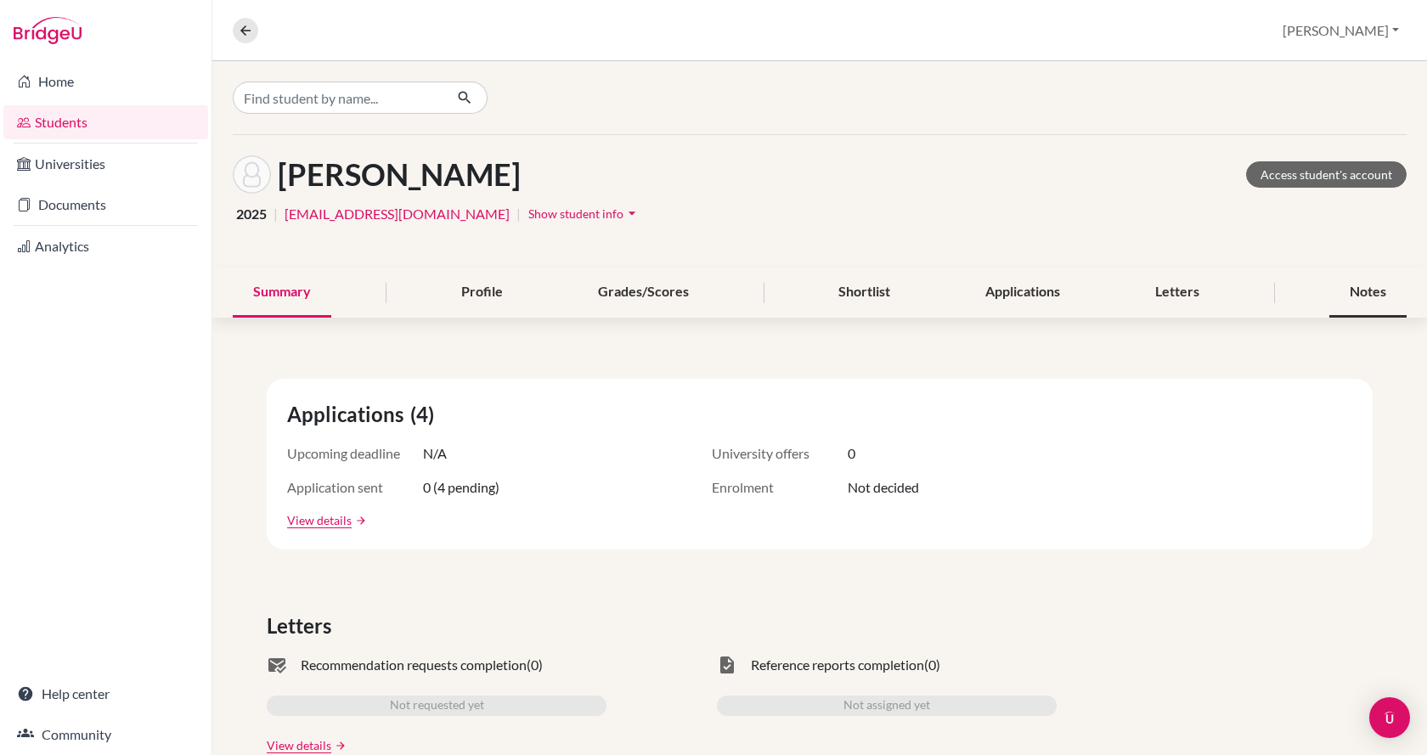
click at [1345, 290] on div "Notes" at bounding box center [1367, 293] width 77 height 50
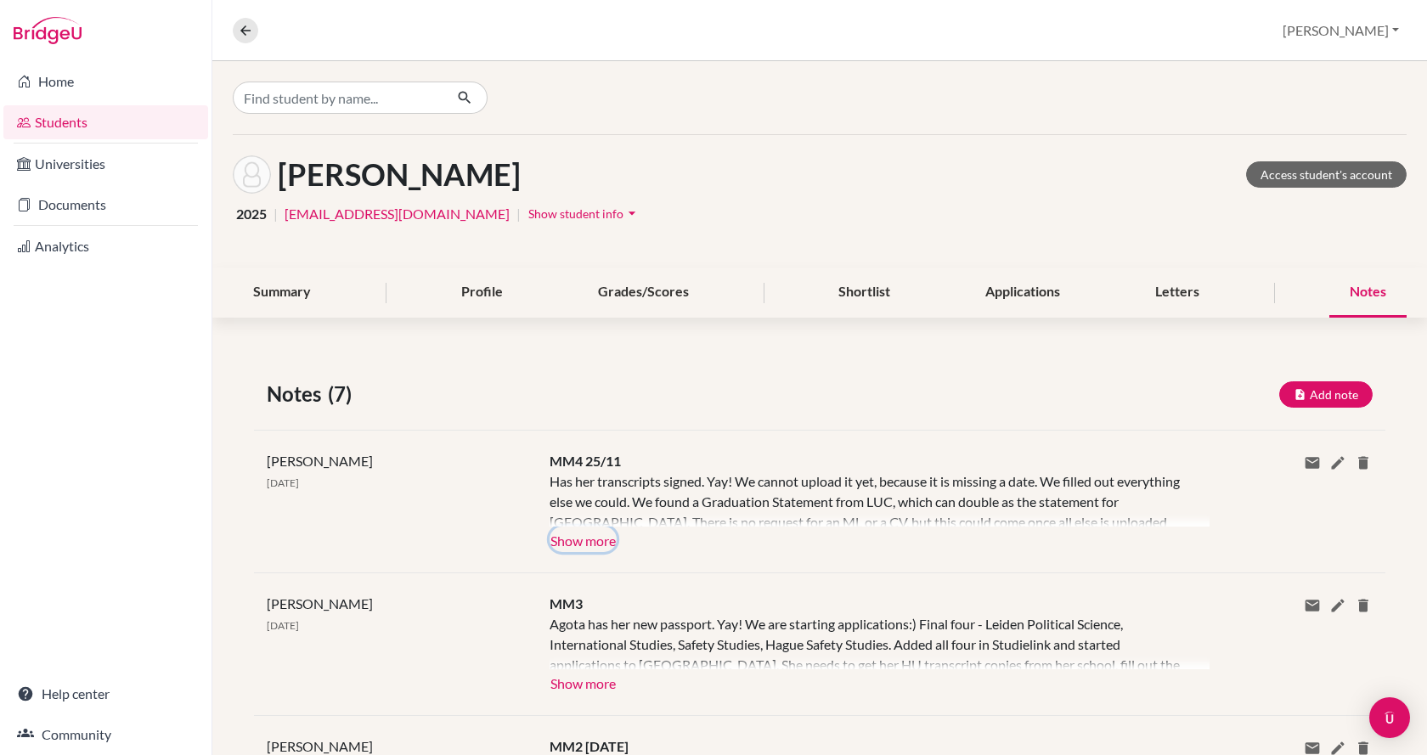
click at [590, 538] on button "Show more" at bounding box center [583, 539] width 67 height 25
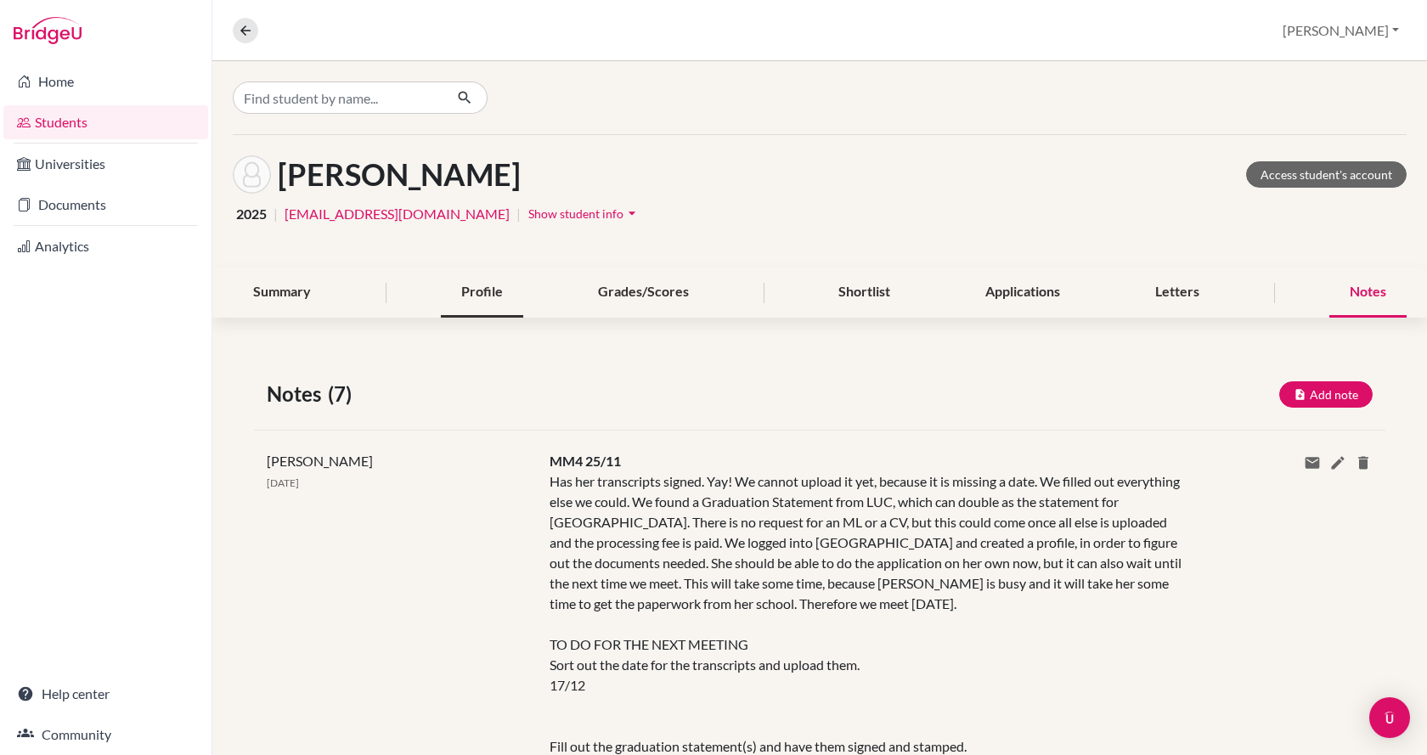
click at [482, 305] on div "Profile" at bounding box center [482, 293] width 82 height 50
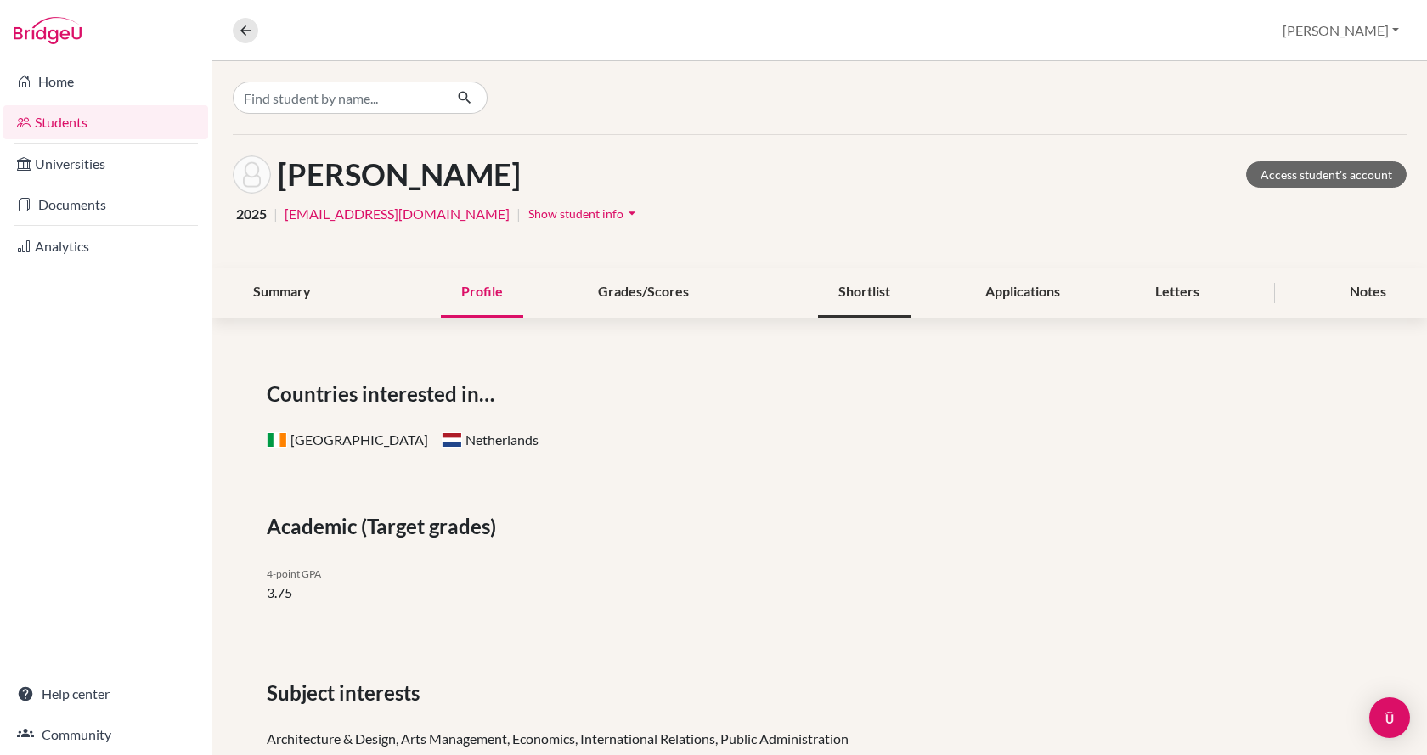
click at [873, 295] on div "Shortlist" at bounding box center [864, 293] width 93 height 50
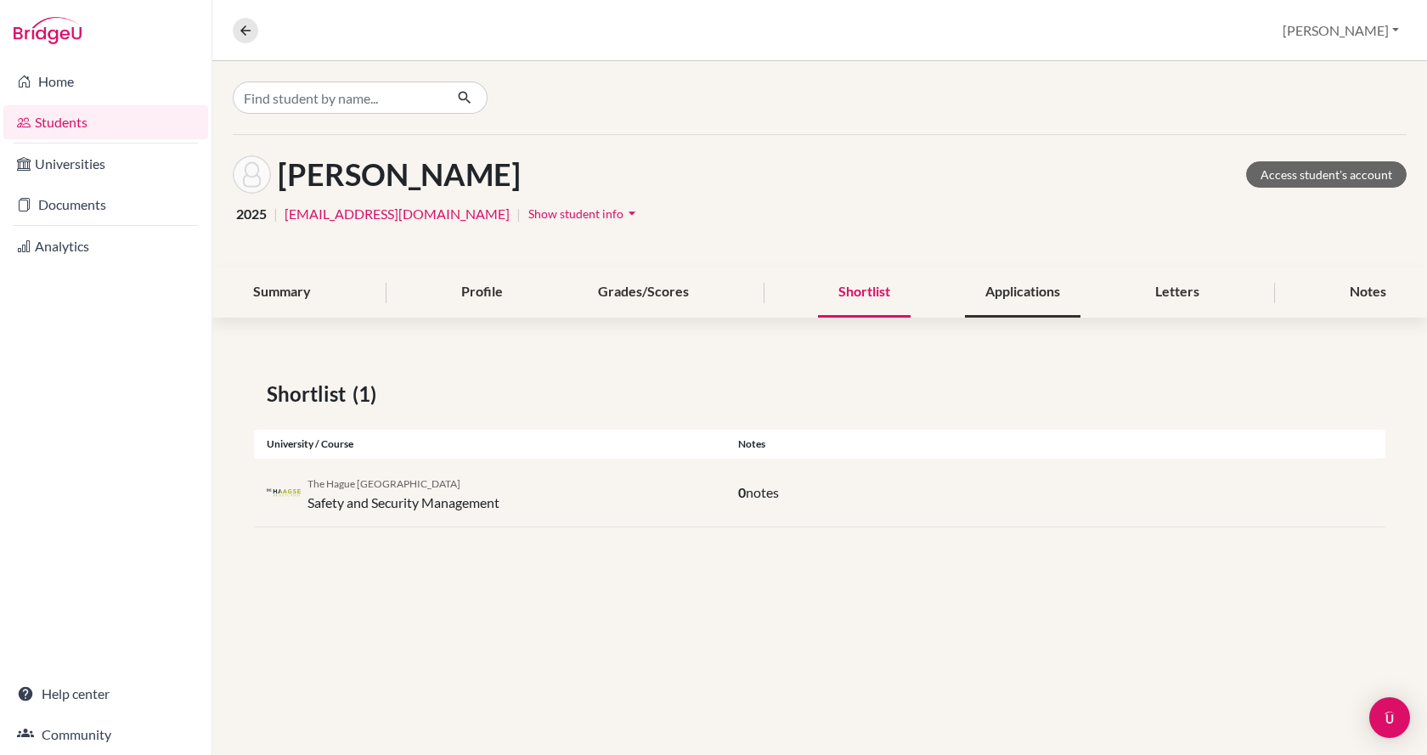
click at [1031, 296] on div "Applications" at bounding box center [1023, 293] width 116 height 50
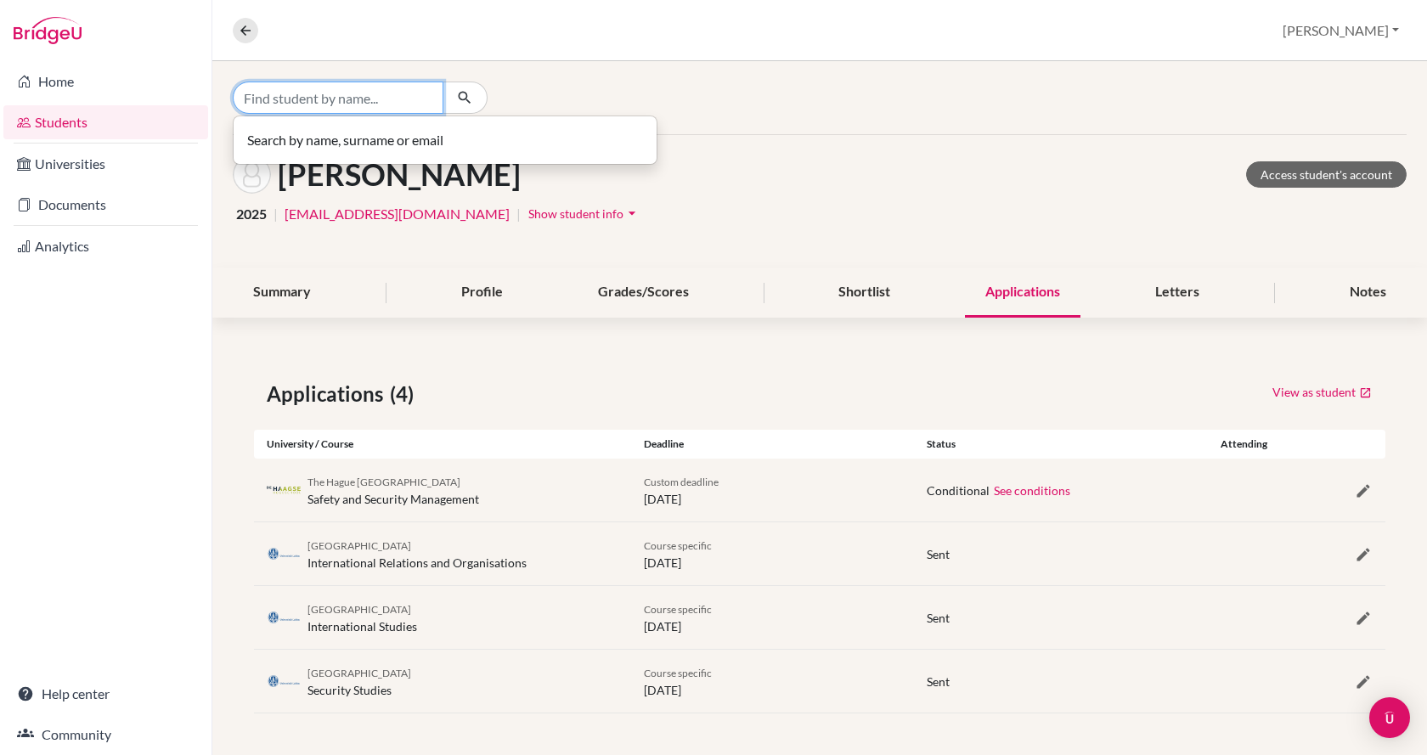
click at [378, 99] on input "Find student by name..." at bounding box center [338, 98] width 211 height 32
type input "nagy zsombor"
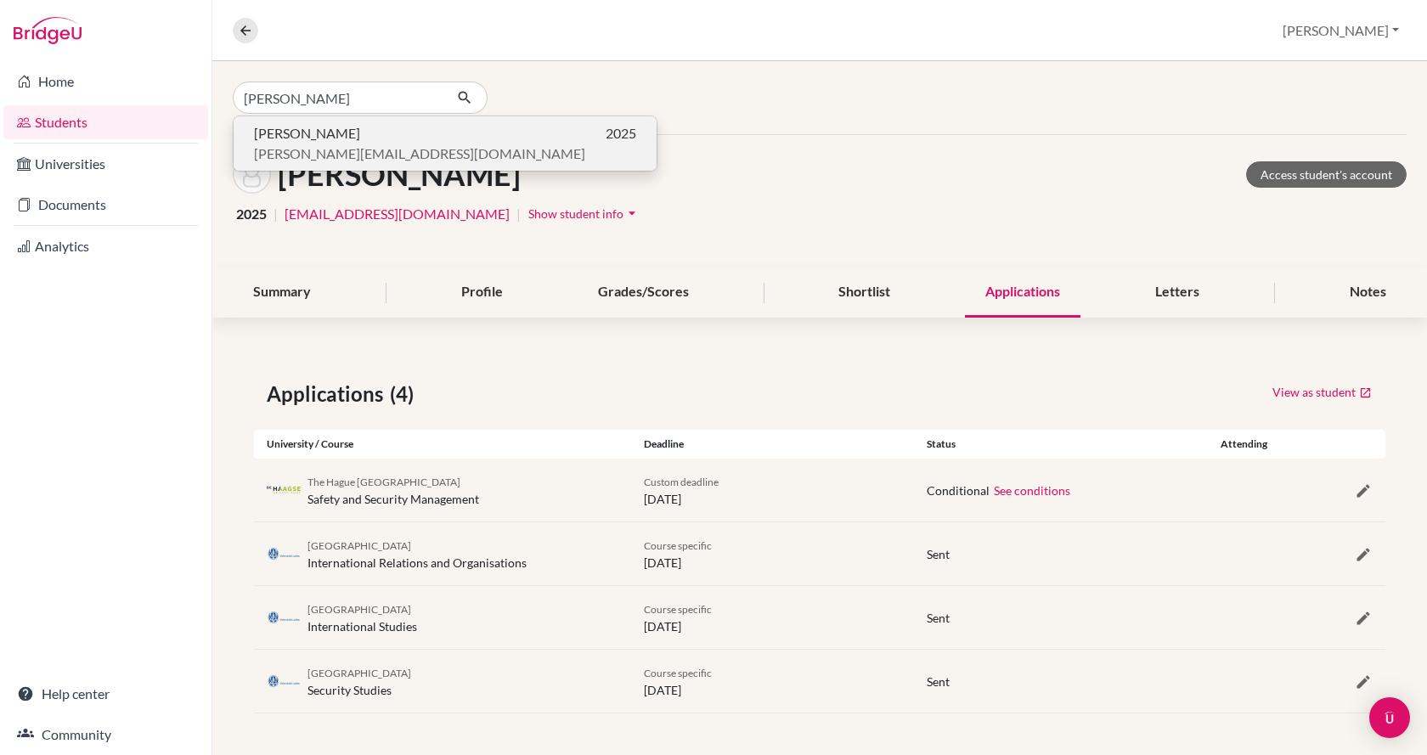
click at [372, 143] on p "Zsombor Nagy 2025" at bounding box center [445, 133] width 382 height 20
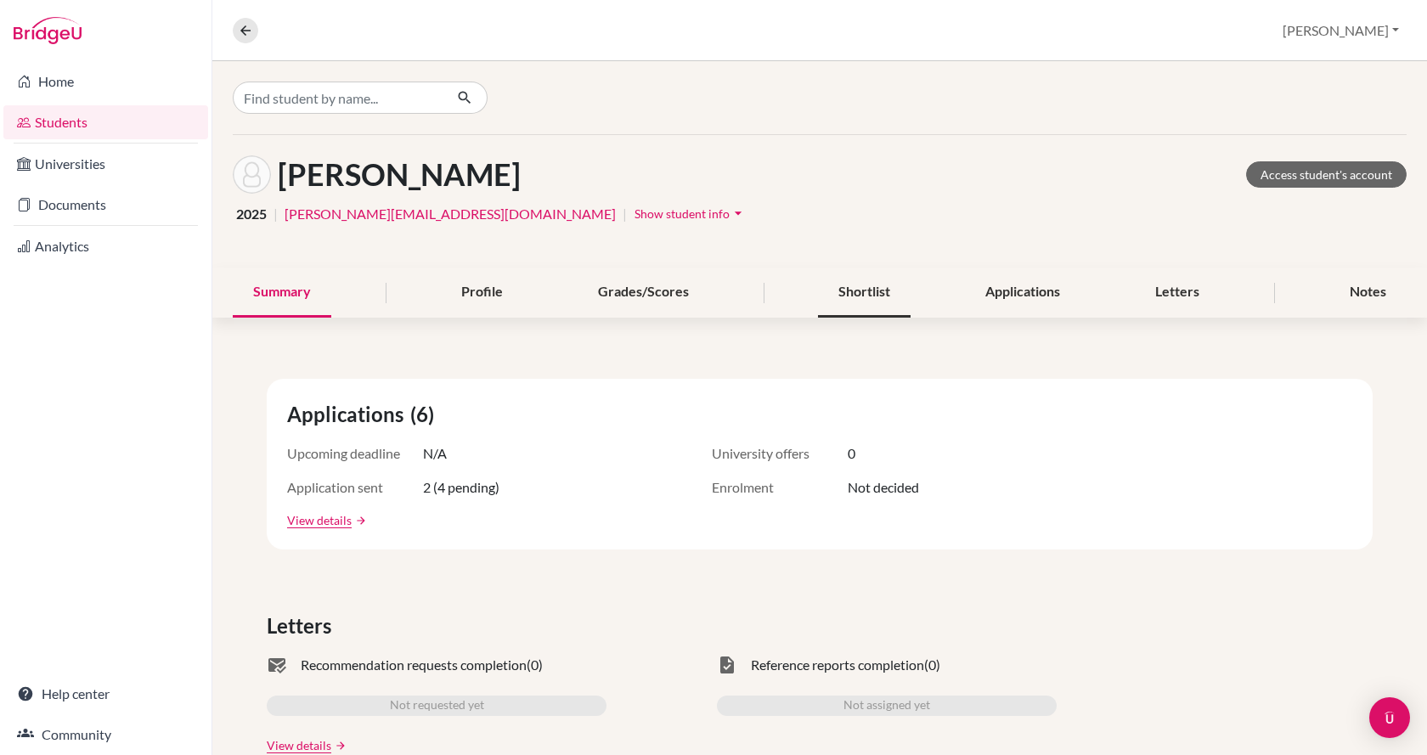
click at [856, 294] on div "Shortlist" at bounding box center [864, 293] width 93 height 50
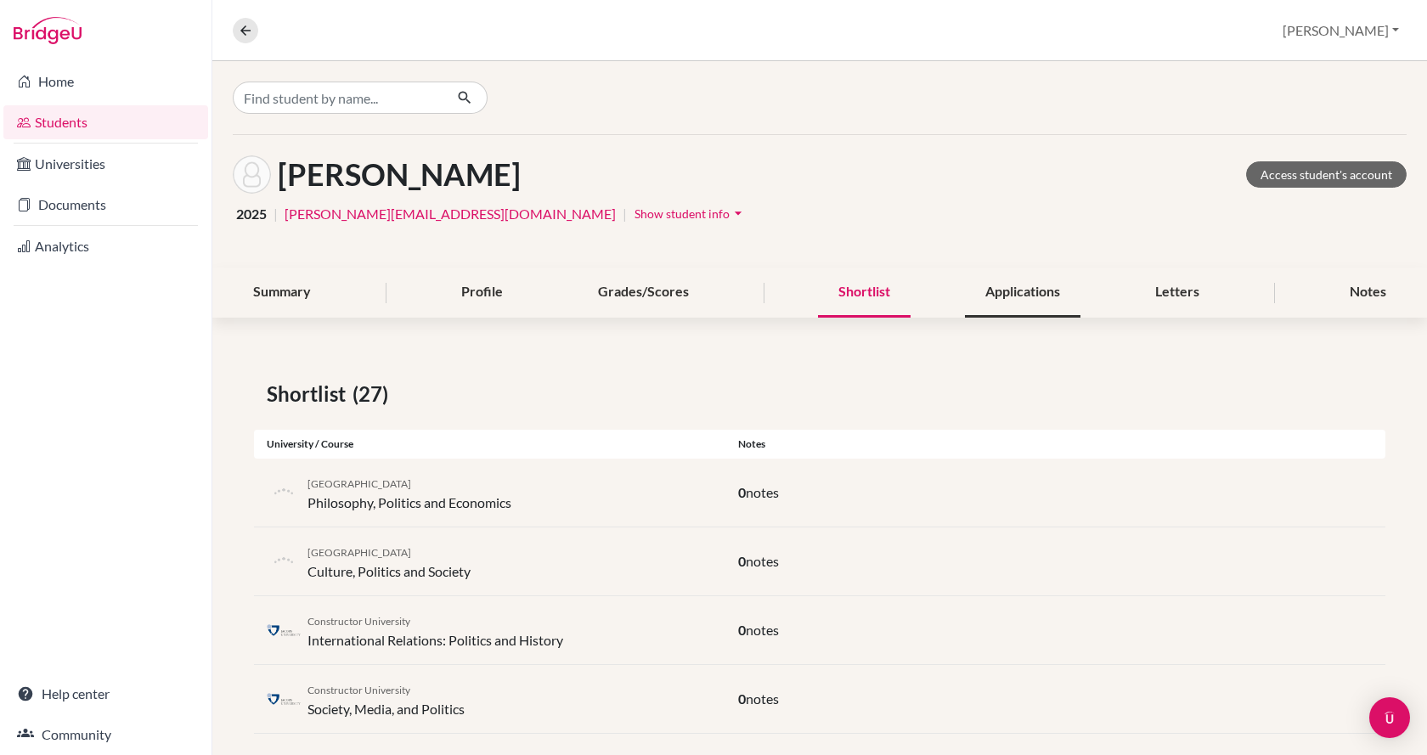
click at [1004, 296] on div "Applications" at bounding box center [1023, 293] width 116 height 50
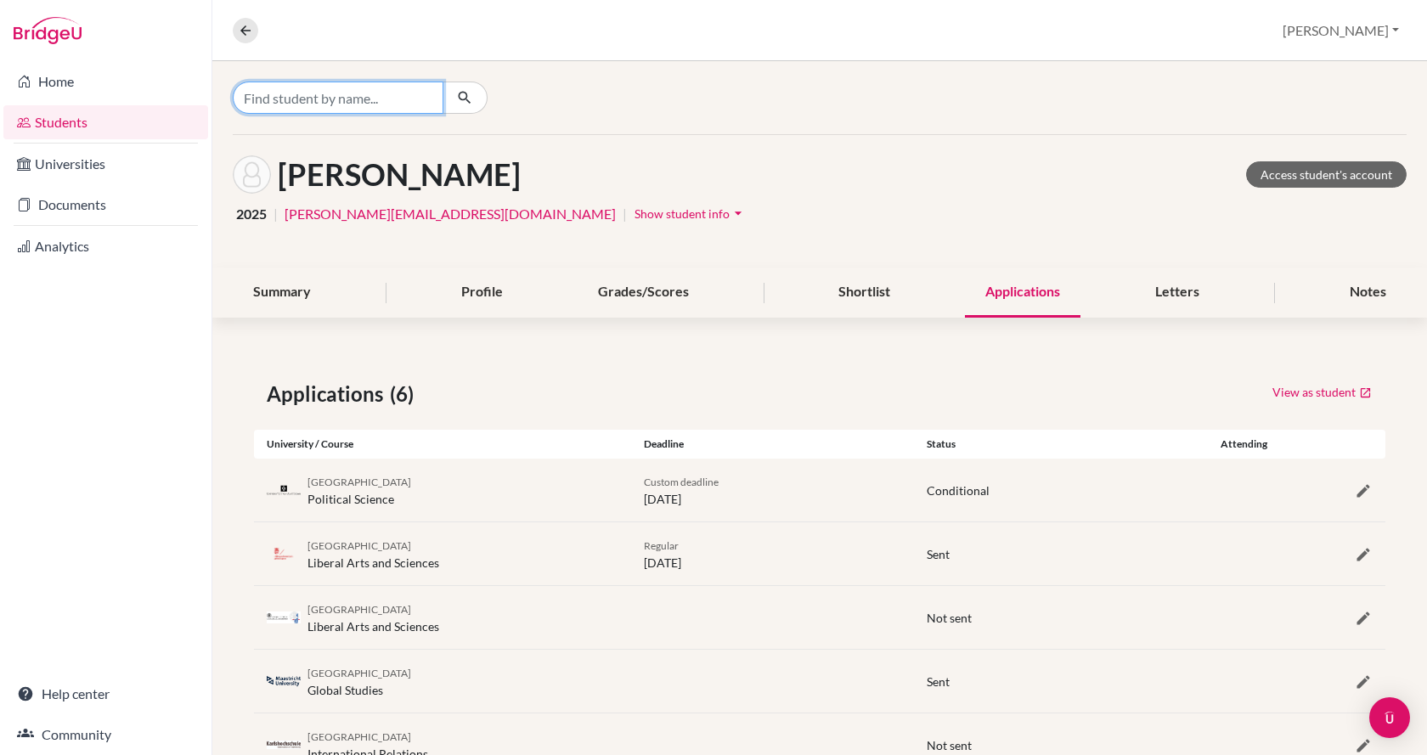
click at [357, 95] on input "Find student by name..." at bounding box center [338, 98] width 211 height 32
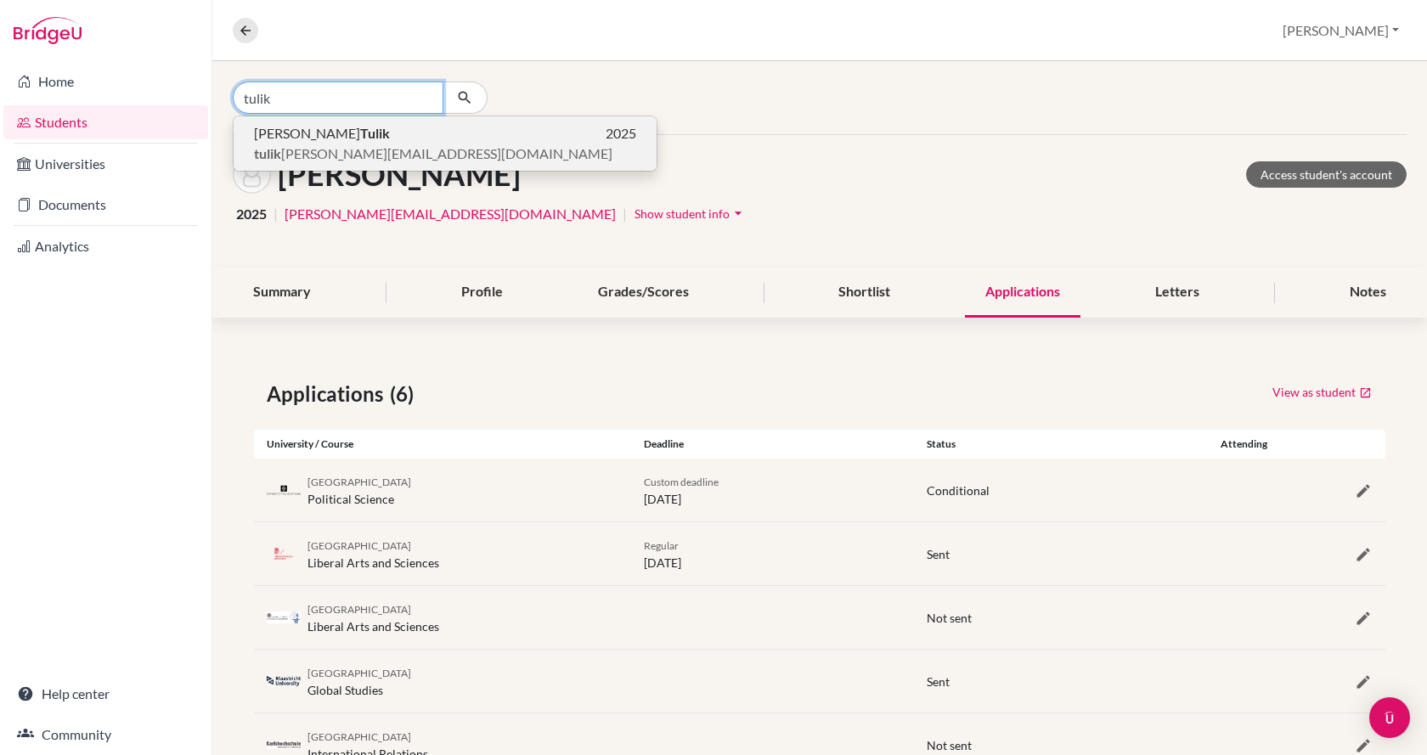
type input "tulik"
click at [362, 134] on p "Zóra Tulik 2025" at bounding box center [445, 133] width 382 height 20
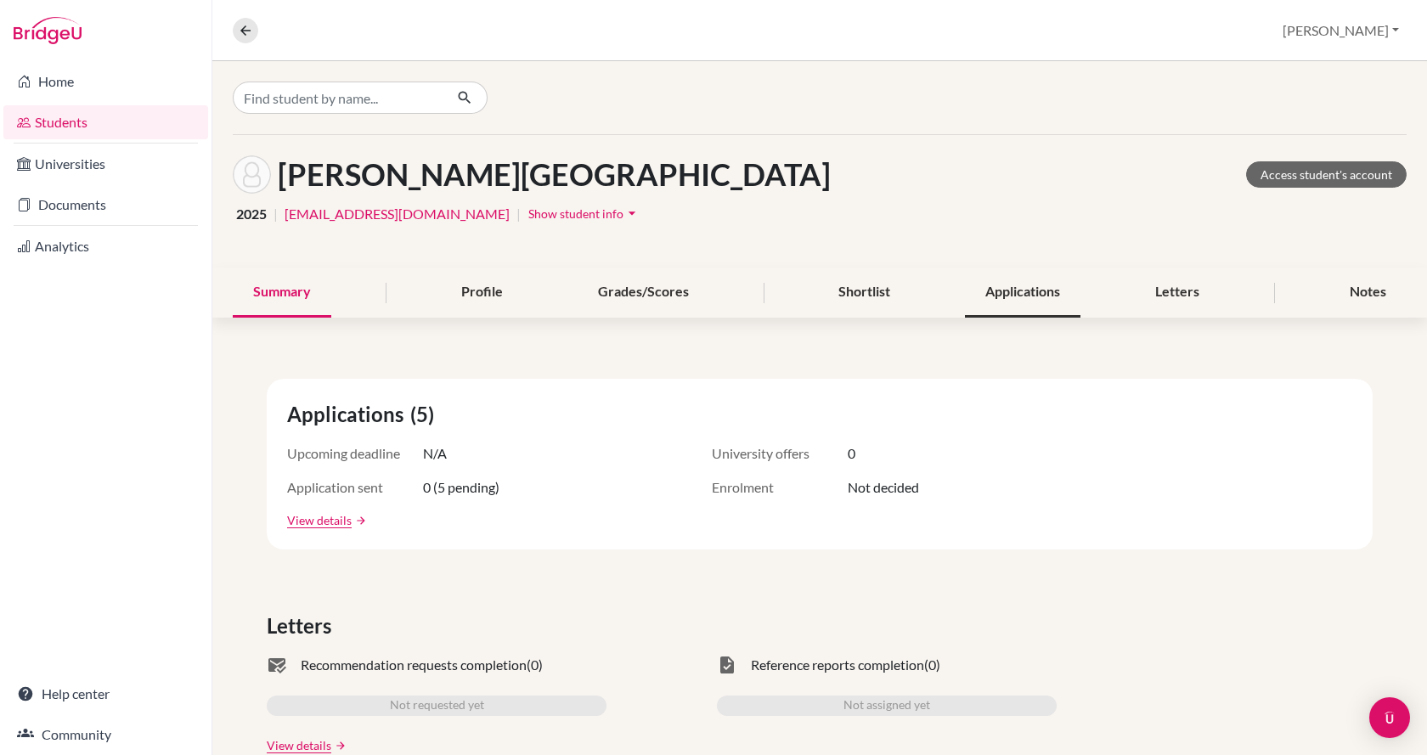
click at [1048, 290] on div "Applications" at bounding box center [1023, 293] width 116 height 50
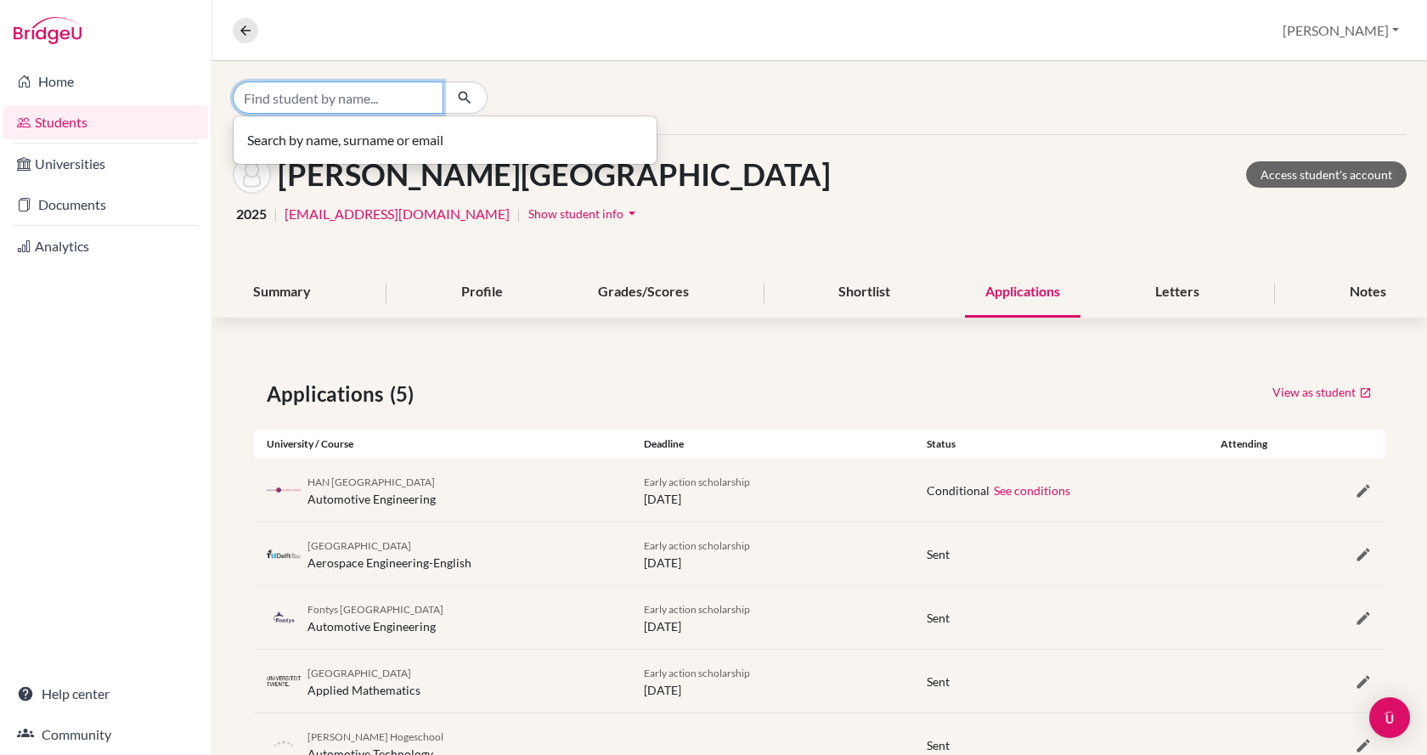
click at [370, 104] on input "Find student by name..." at bounding box center [338, 98] width 211 height 32
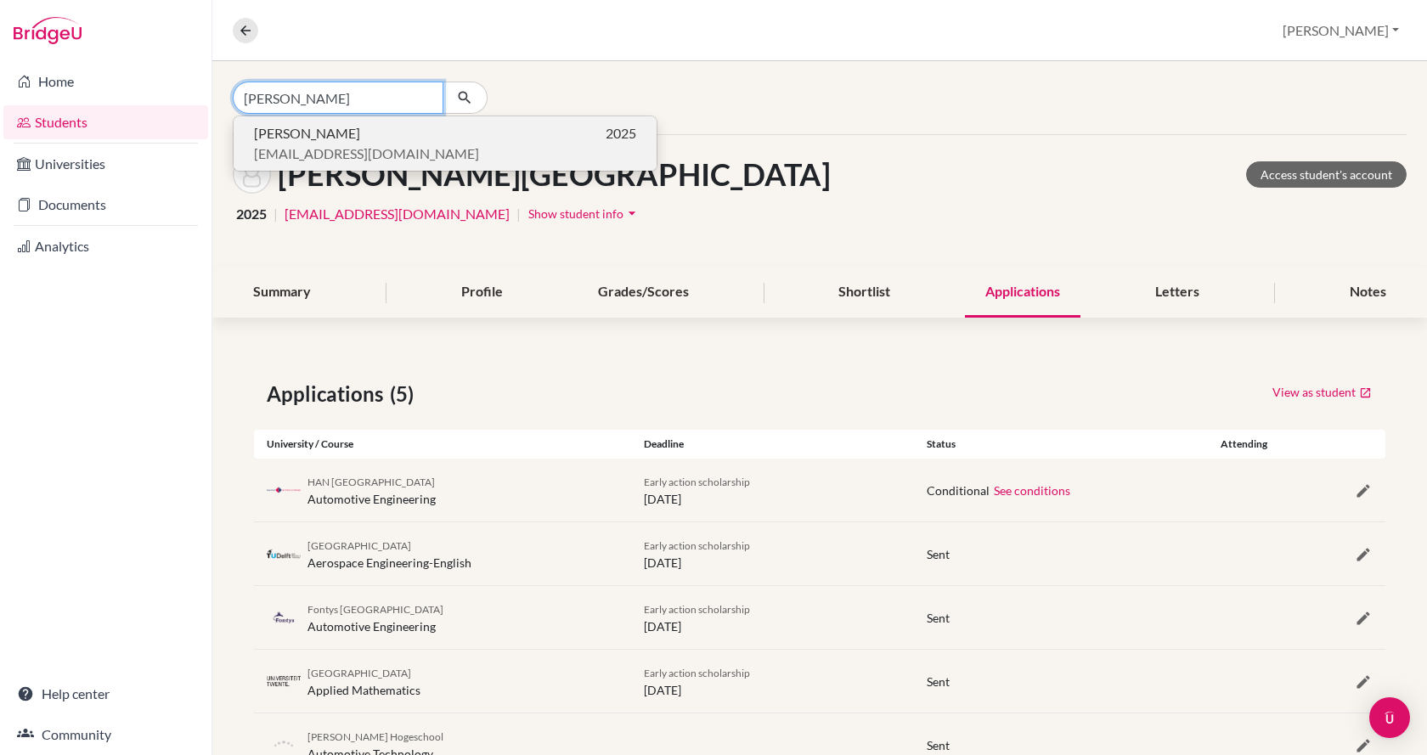
type input "cser ol"
click at [365, 141] on p "Olivér Cser 2025" at bounding box center [445, 133] width 382 height 20
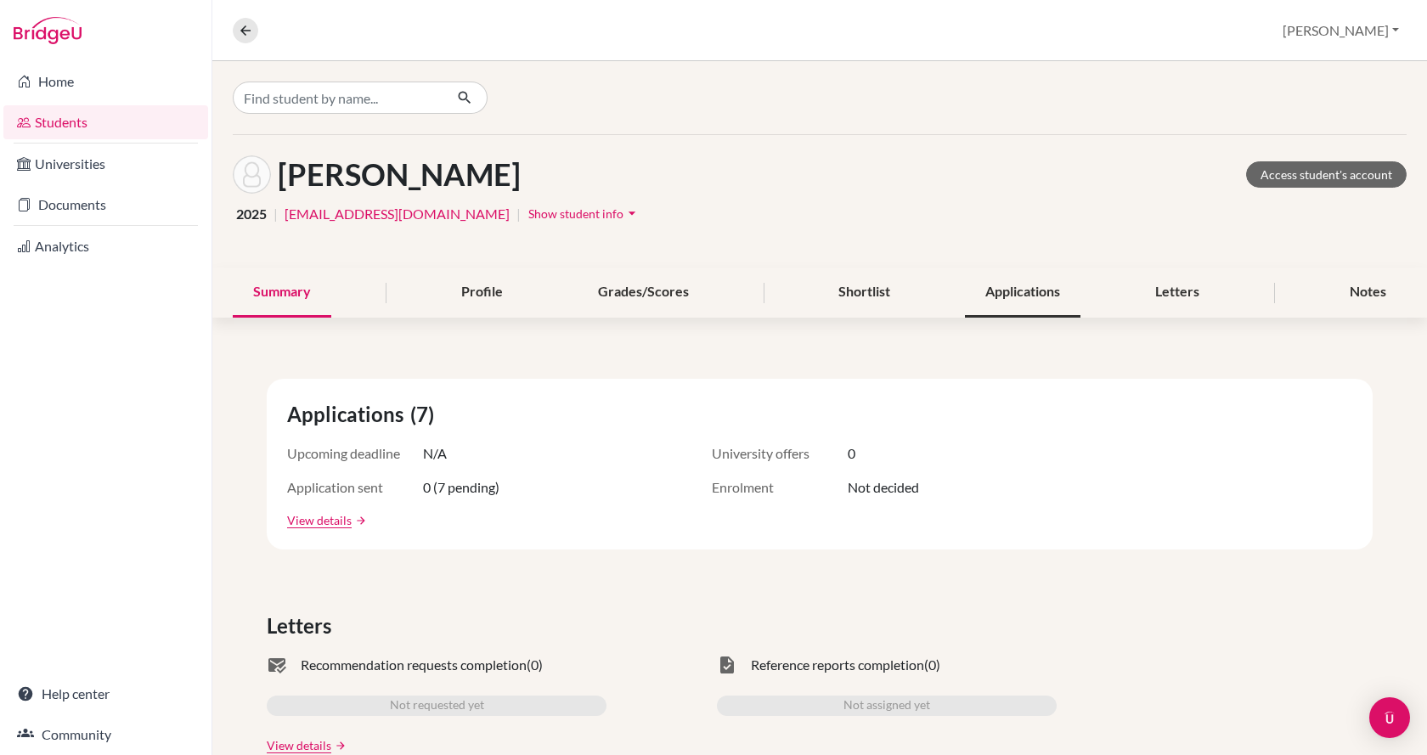
click at [1039, 290] on div "Applications" at bounding box center [1023, 293] width 116 height 50
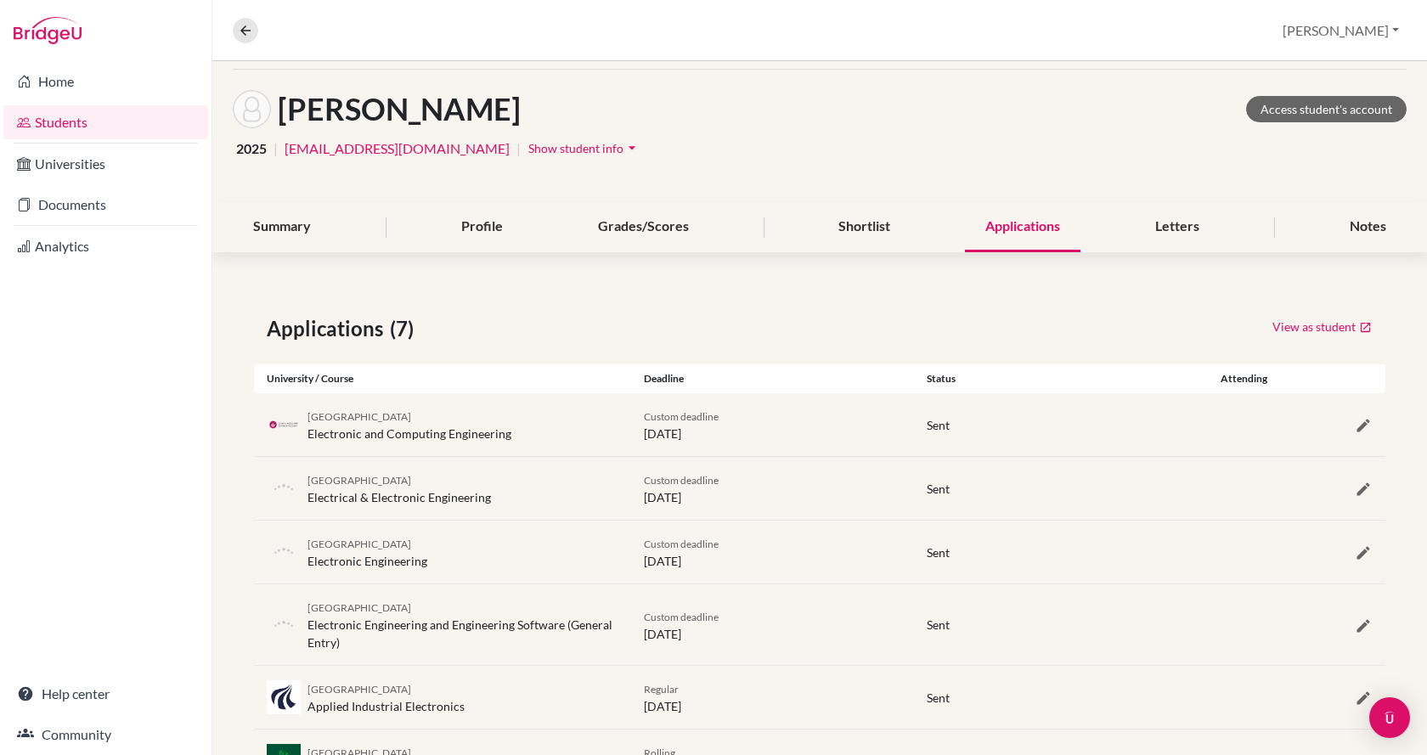
scroll to position [38, 0]
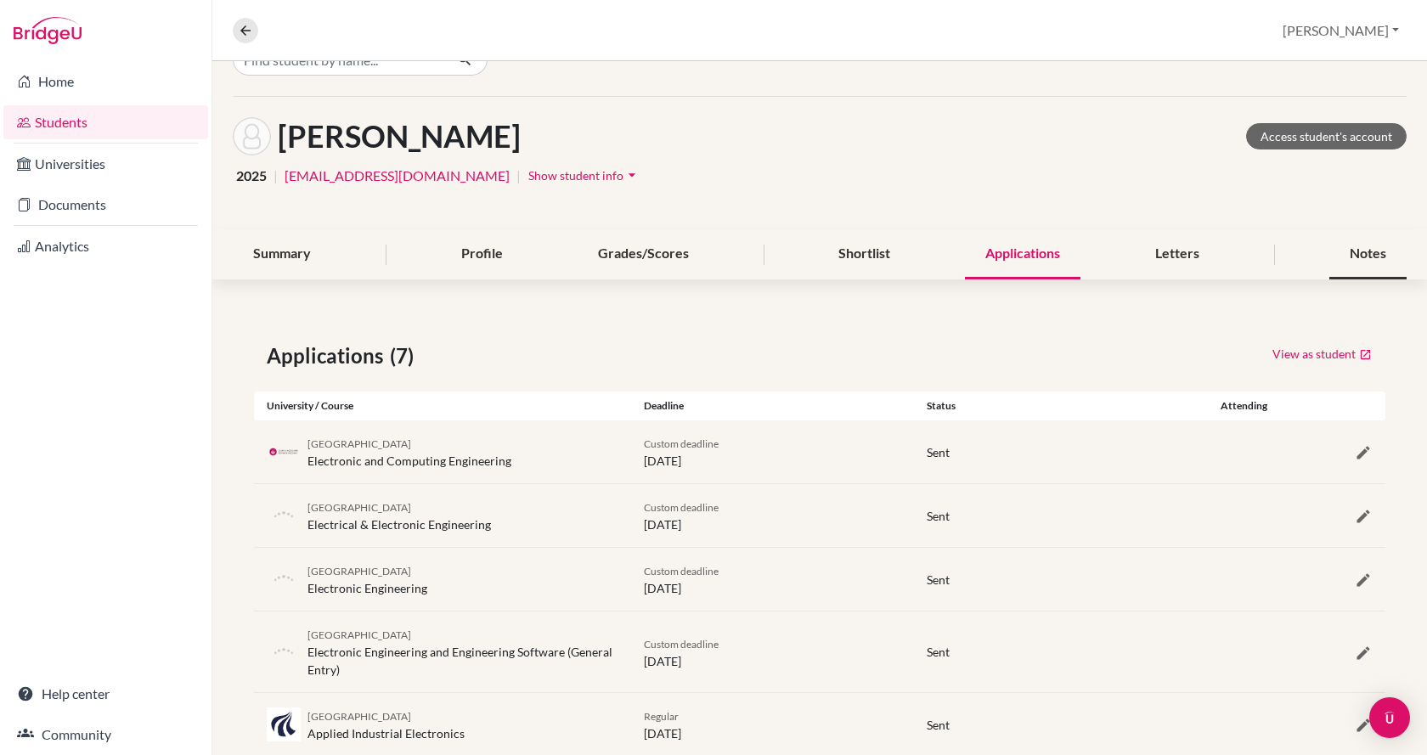
click at [1349, 263] on div "Notes" at bounding box center [1367, 254] width 77 height 50
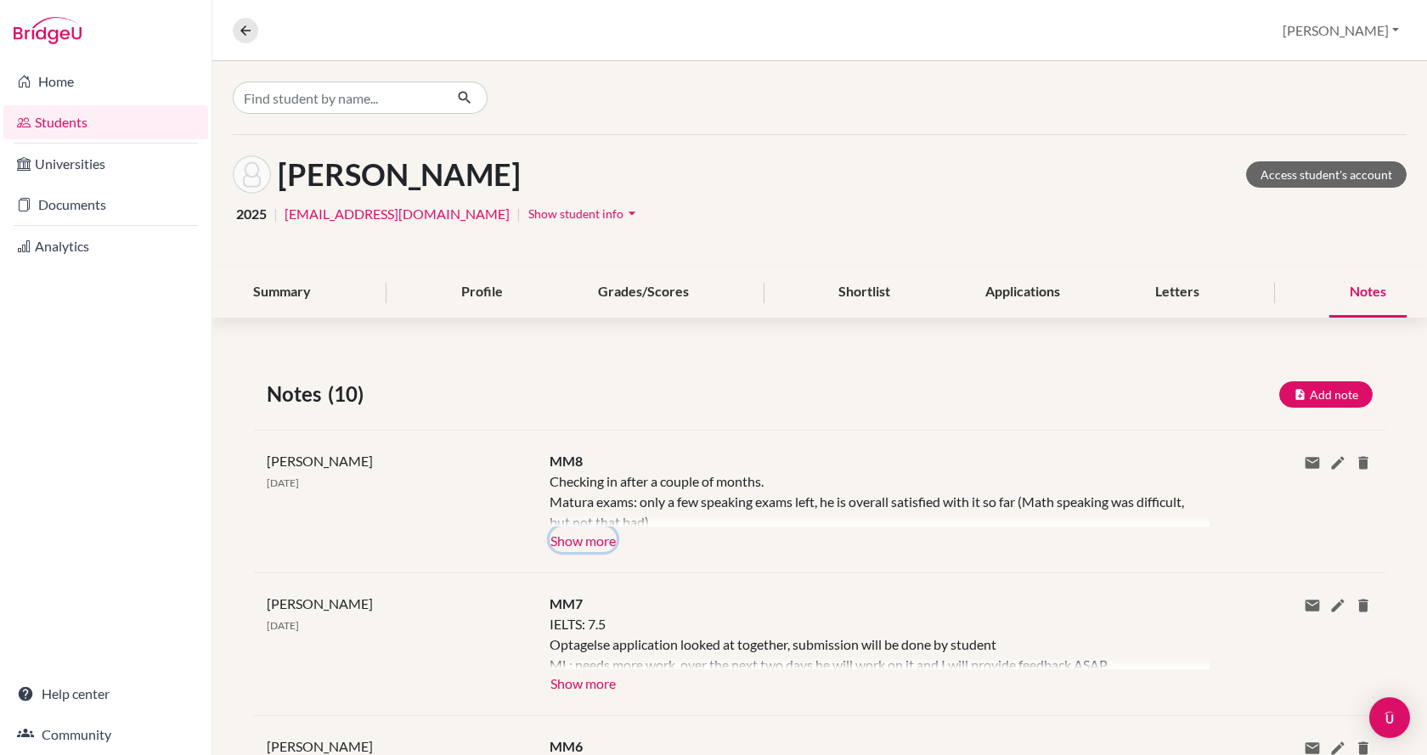
click at [580, 533] on button "Show more" at bounding box center [583, 539] width 67 height 25
